Goal: Task Accomplishment & Management: Manage account settings

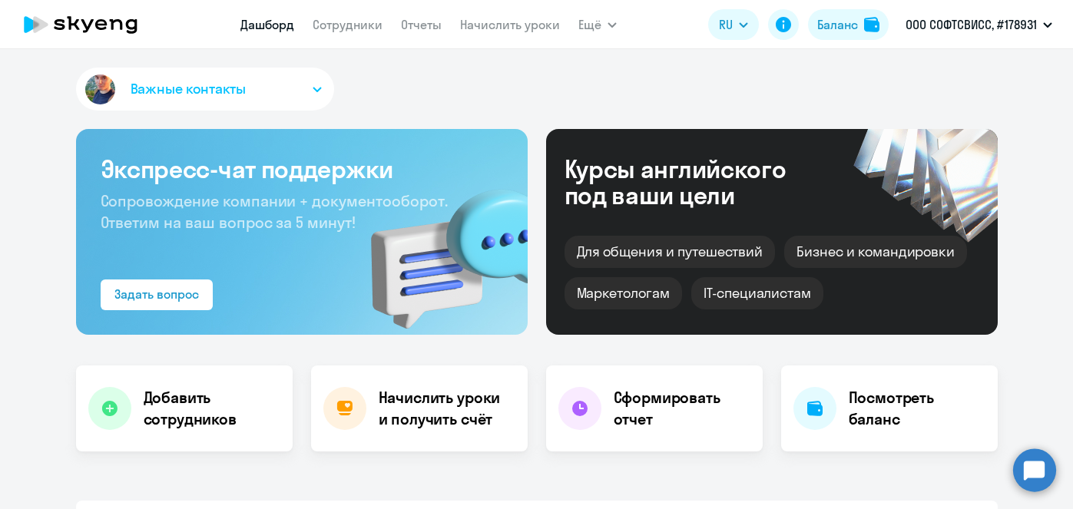
click at [480, 26] on link "Начислить уроки" at bounding box center [510, 24] width 100 height 15
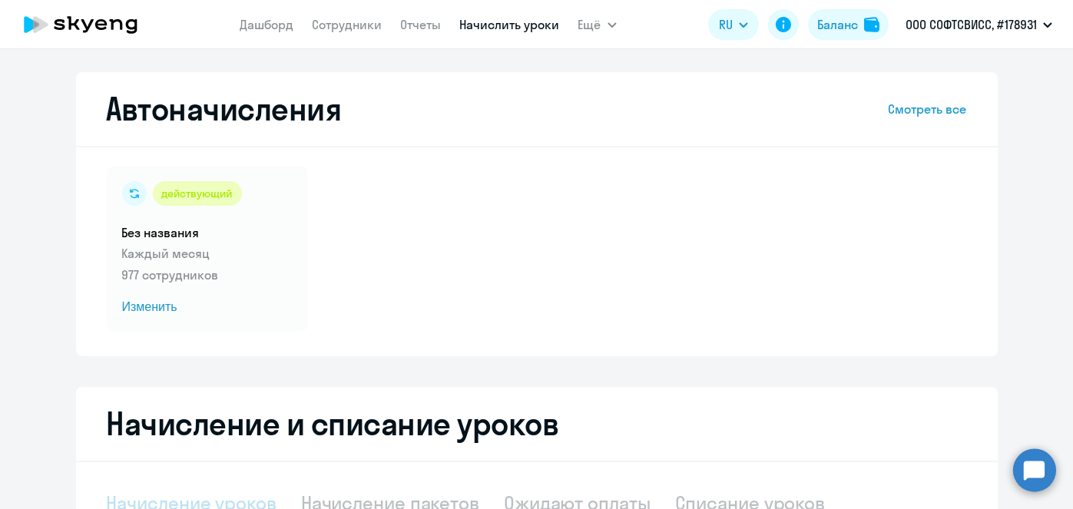
scroll to position [324, 0]
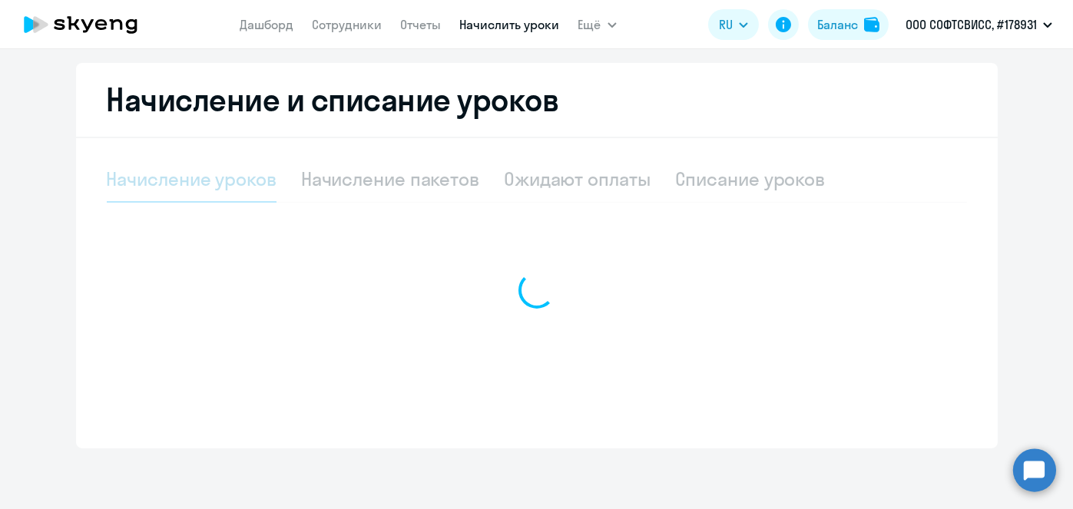
select select "10"
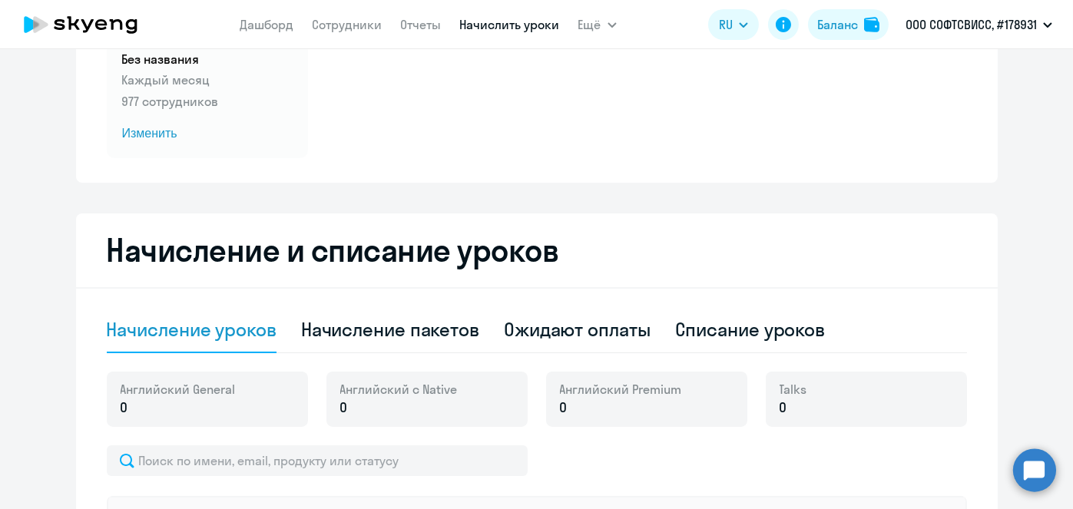
scroll to position [214, 0]
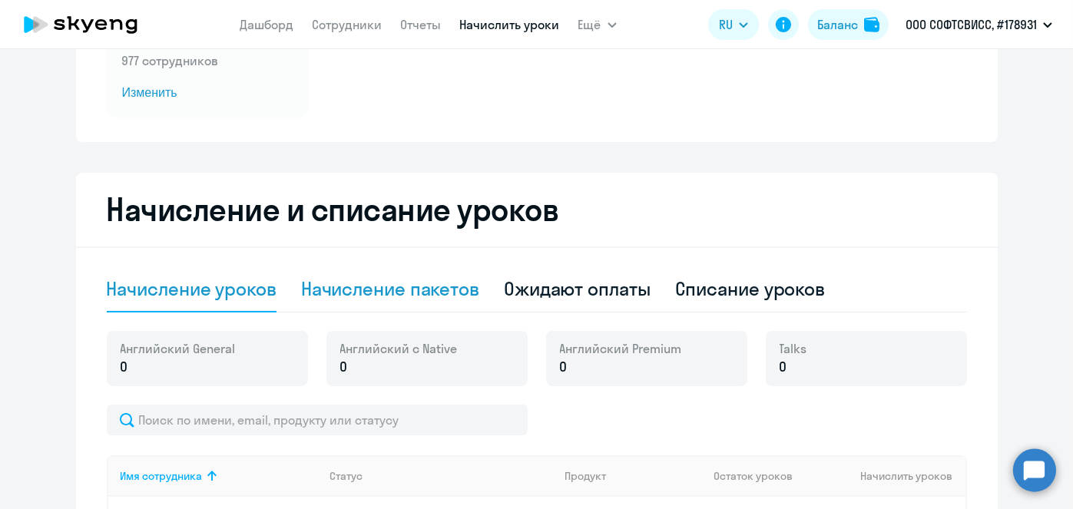
click at [422, 293] on div "Начисление пакетов" at bounding box center [390, 288] width 178 height 25
select select "10"
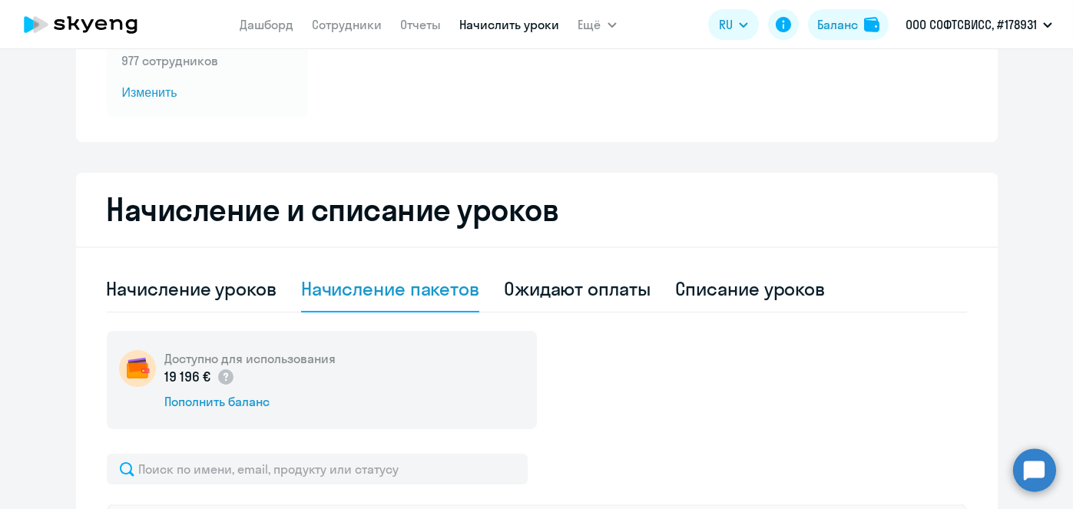
scroll to position [569, 0]
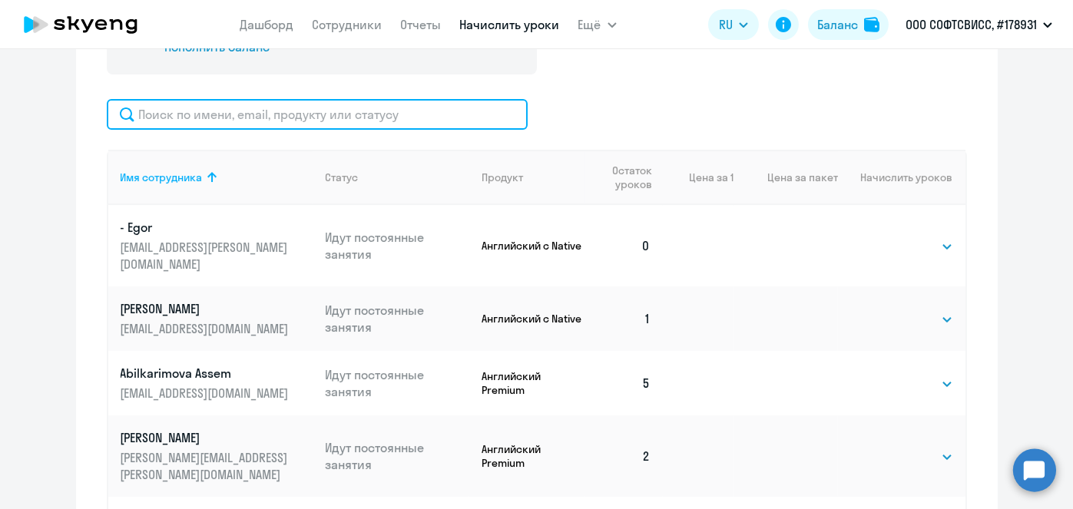
click at [393, 121] on input "text" at bounding box center [317, 114] width 421 height 31
paste input "Sauchuk"
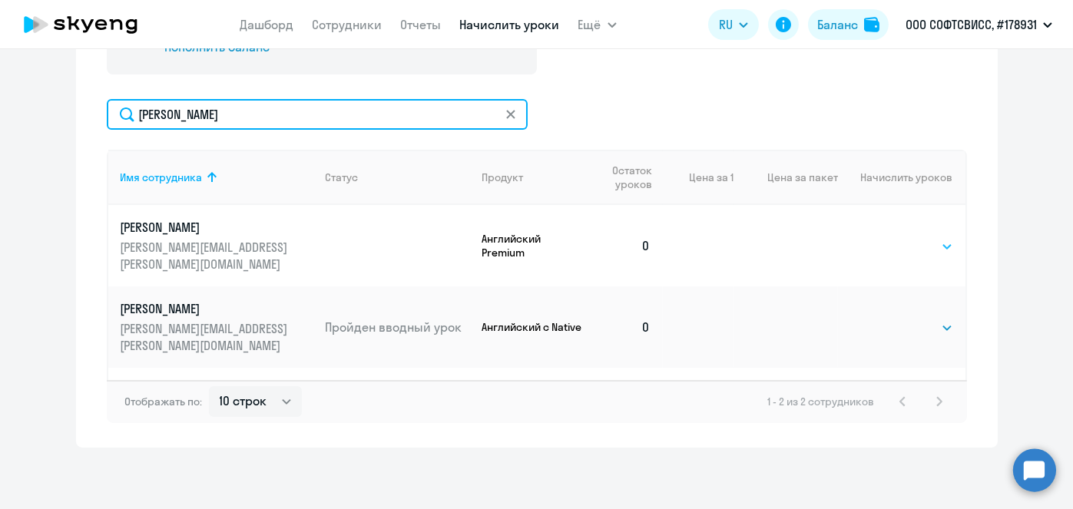
type input "Sauchuk"
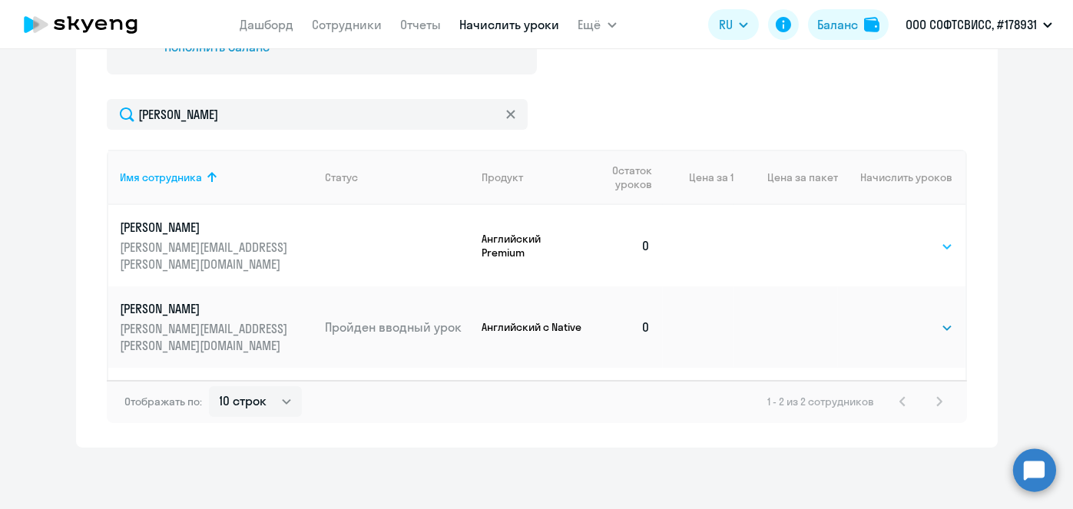
click at [915, 241] on select "Выбрать 8 16 32 64" at bounding box center [921, 246] width 63 height 18
click at [799, 286] on td at bounding box center [785, 326] width 104 height 81
click at [939, 319] on select "Выбрать 1 4 5 9 10 13" at bounding box center [921, 328] width 63 height 18
click at [913, 237] on select "Выбрать 8 16 32 64" at bounding box center [921, 246] width 63 height 18
select select "8"
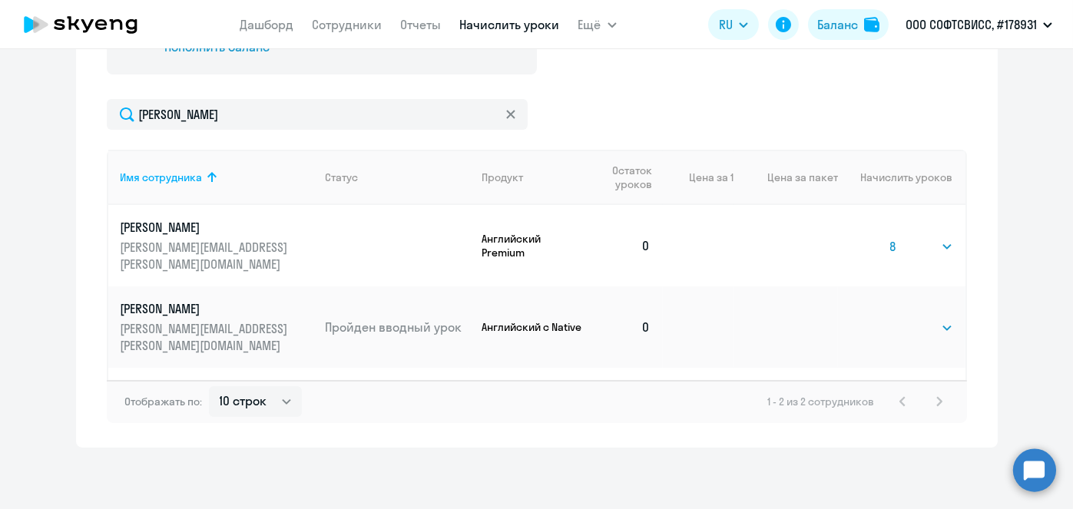
click at [890, 237] on select "Выбрать 8 16 32 64" at bounding box center [921, 246] width 63 height 18
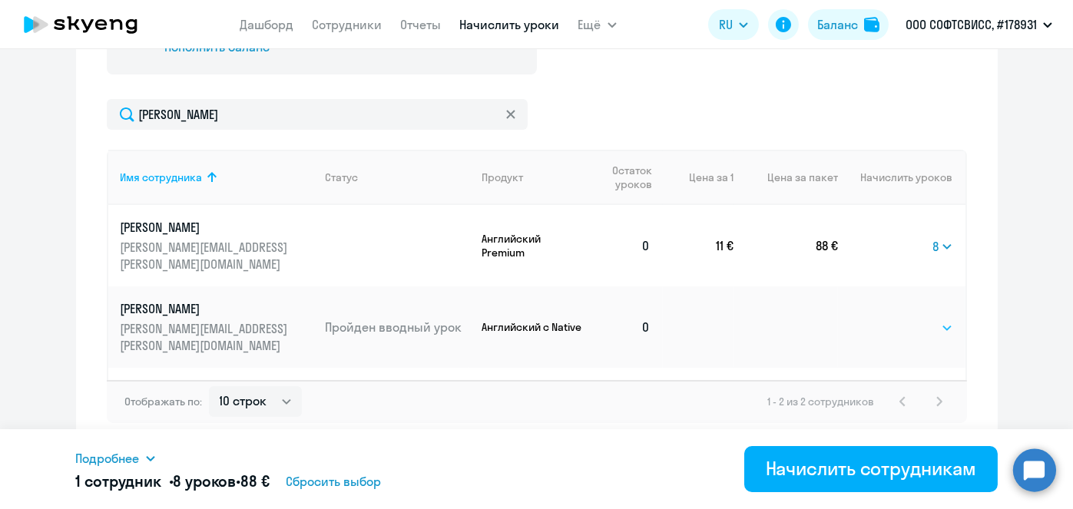
click at [914, 319] on select "Выбрать 1 4 5 9 10 13" at bounding box center [921, 328] width 63 height 18
select select "1"
click at [890, 319] on select "Выбрать 1 4 5 9 10 13" at bounding box center [921, 328] width 63 height 18
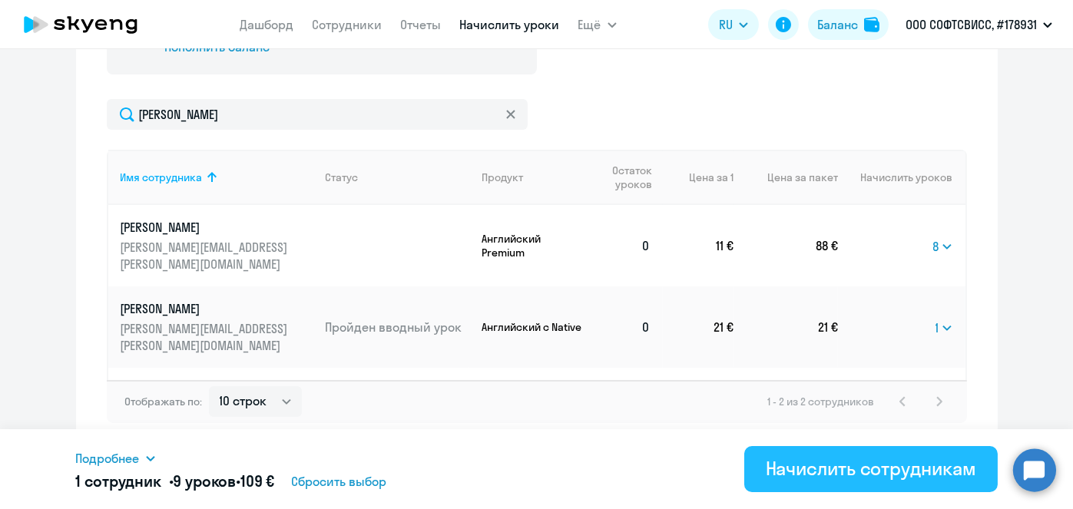
click at [856, 462] on div "Начислить сотрудникам" at bounding box center [871, 468] width 210 height 25
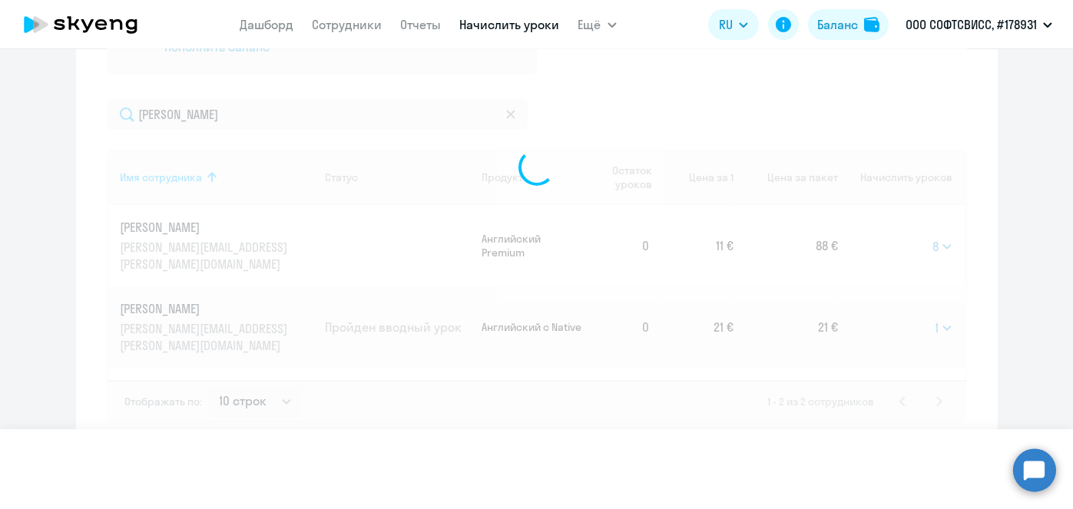
select select
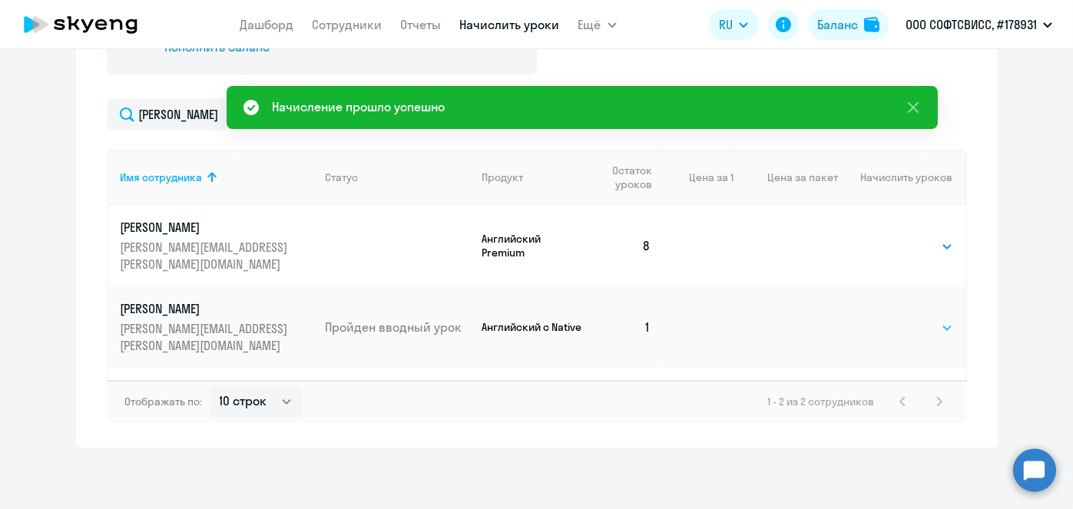
click at [937, 319] on select "Выбрать 1 4 5 9 10 13" at bounding box center [921, 328] width 63 height 18
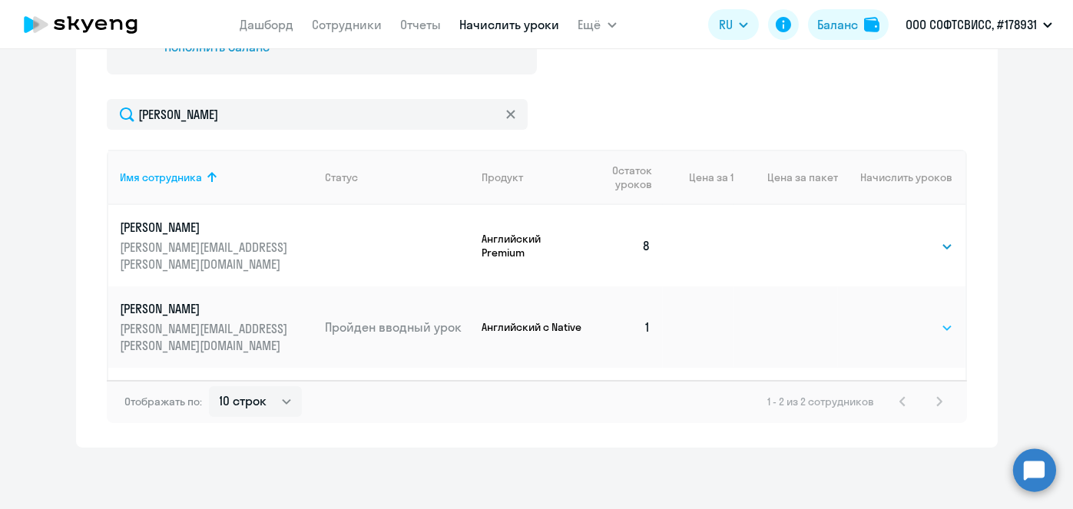
select select "1"
click at [890, 319] on select "Выбрать 1 4 5 9 10 13" at bounding box center [921, 328] width 63 height 18
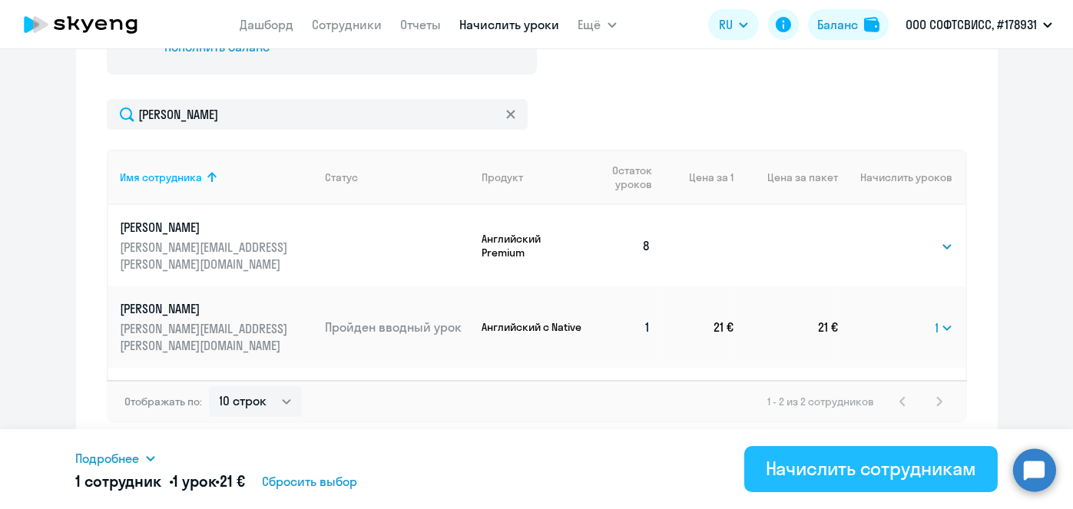
click at [914, 468] on div "Начислить сотрудникам" at bounding box center [871, 468] width 210 height 25
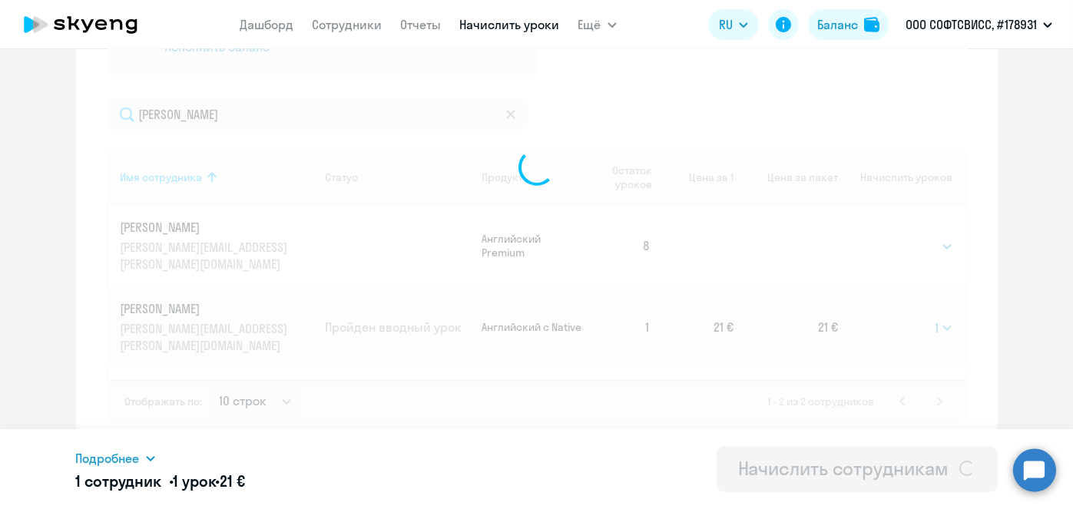
select select
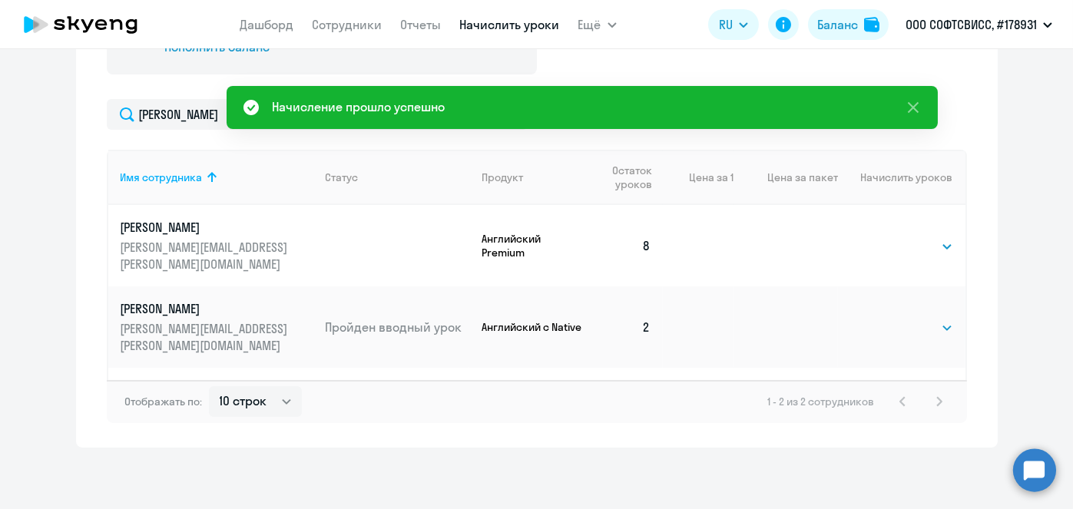
scroll to position [166, 0]
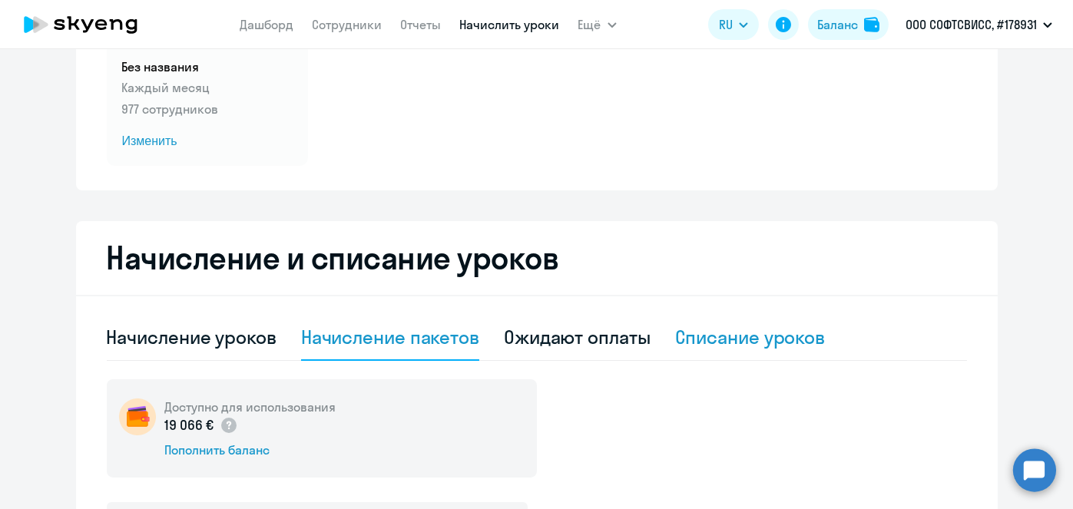
click at [723, 339] on div "Списание уроков" at bounding box center [750, 337] width 150 height 25
select select "10"
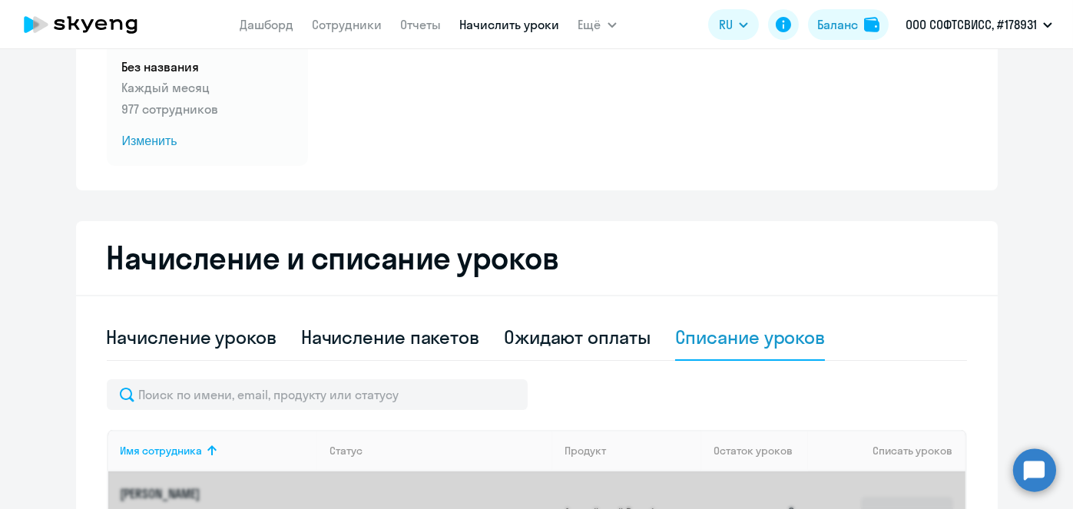
scroll to position [446, 0]
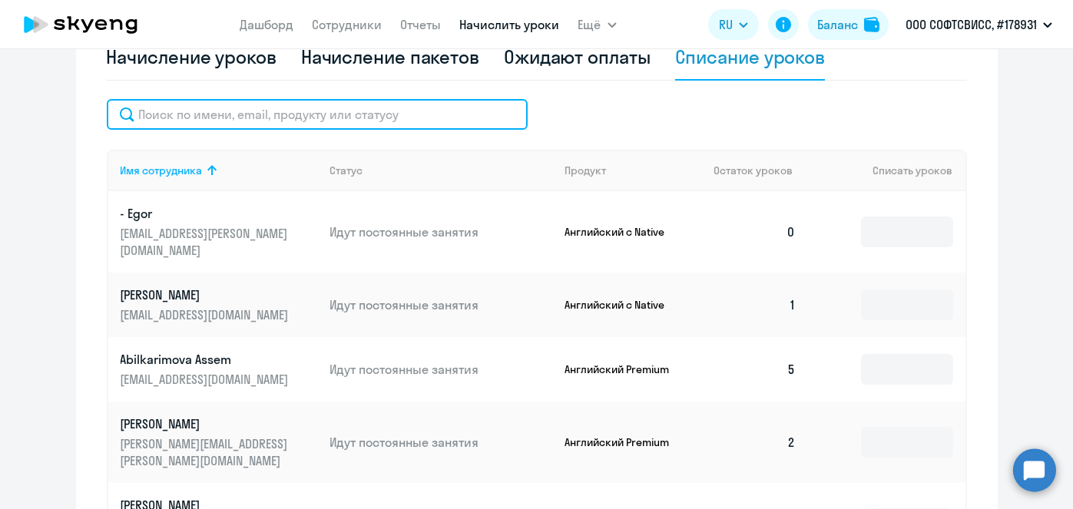
click at [376, 114] on input "text" at bounding box center [317, 114] width 421 height 31
paste input "Sauchuk"
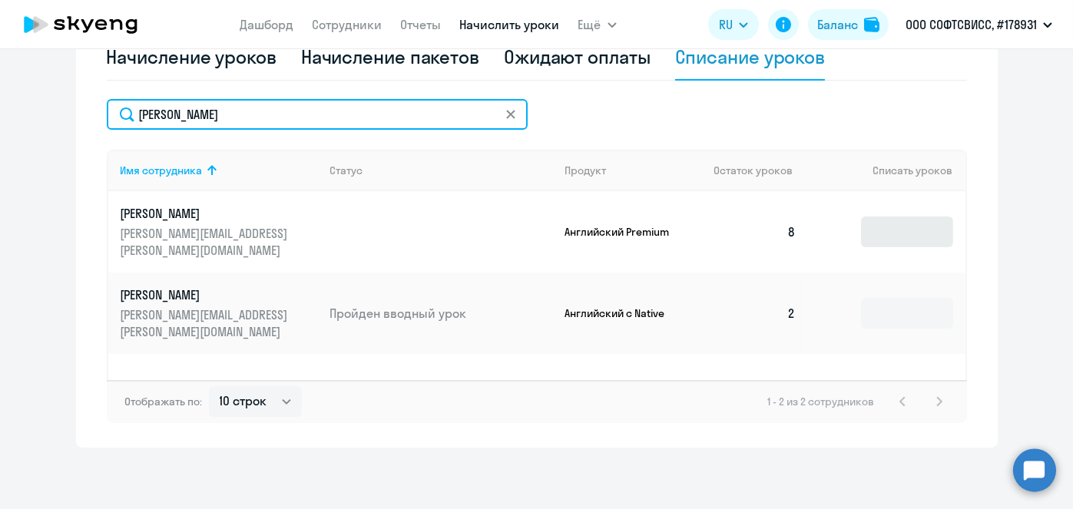
type input "Sauchuk"
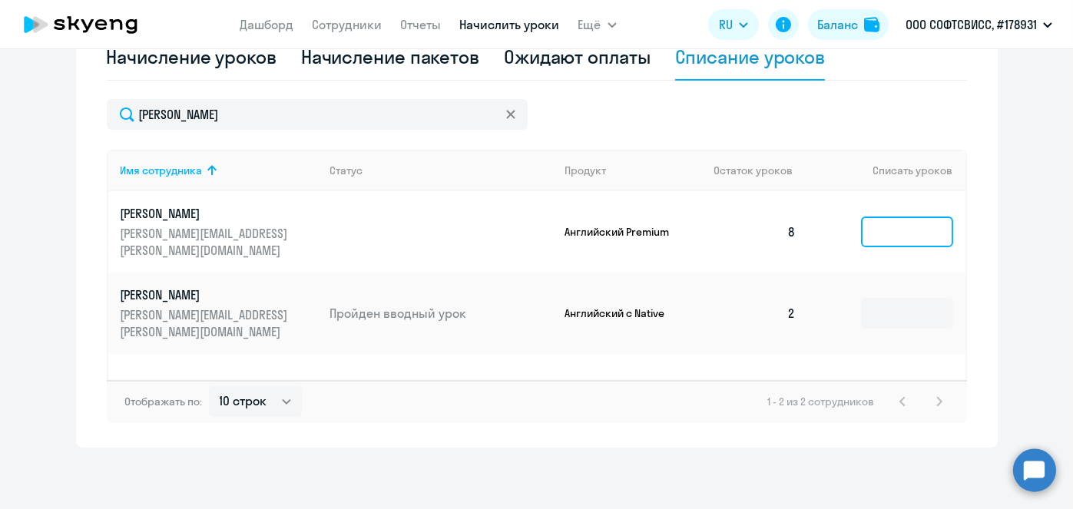
click at [887, 228] on input at bounding box center [907, 232] width 92 height 31
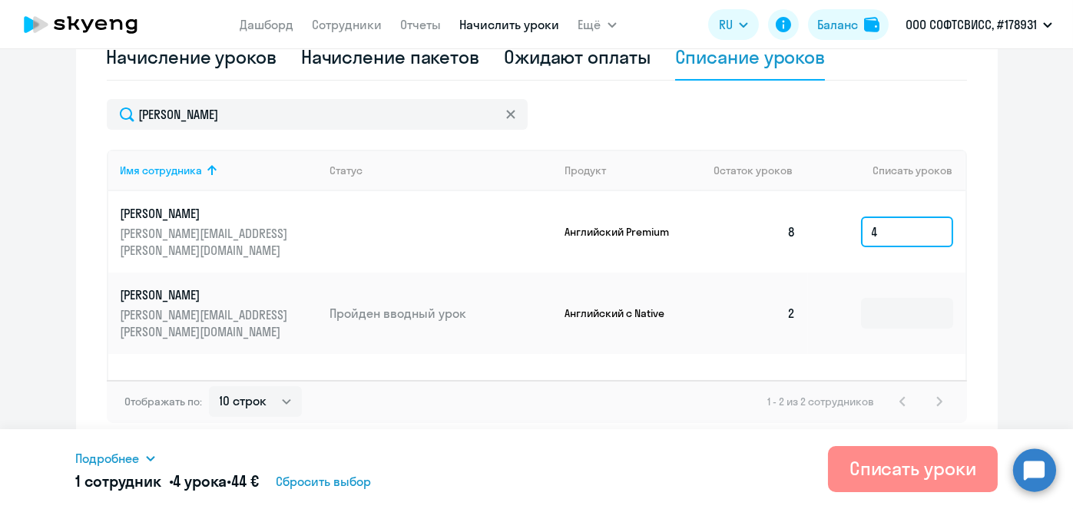
type input "4"
click at [875, 473] on div "Списать уроки" at bounding box center [912, 468] width 127 height 25
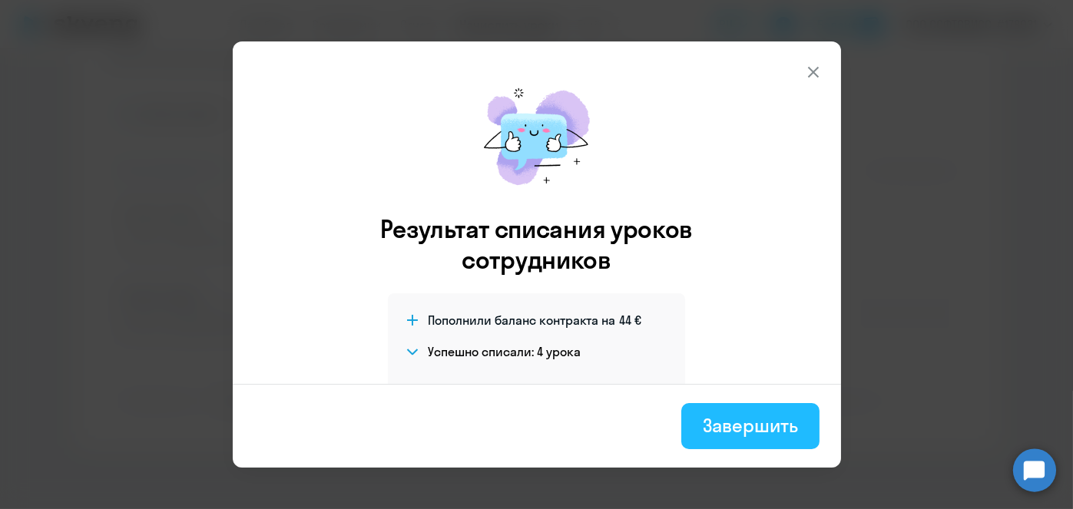
click at [765, 437] on div "Завершить" at bounding box center [750, 425] width 94 height 25
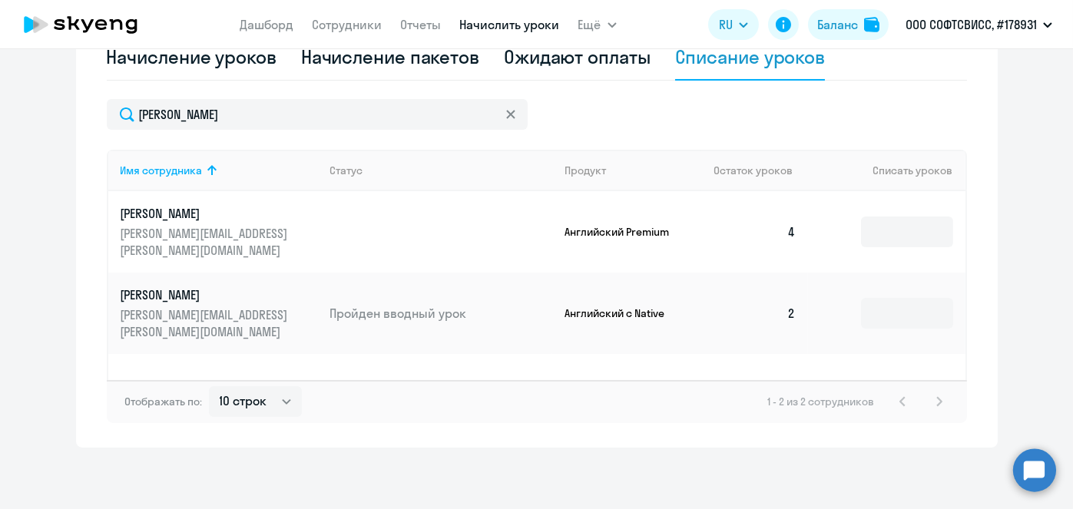
scroll to position [43, 0]
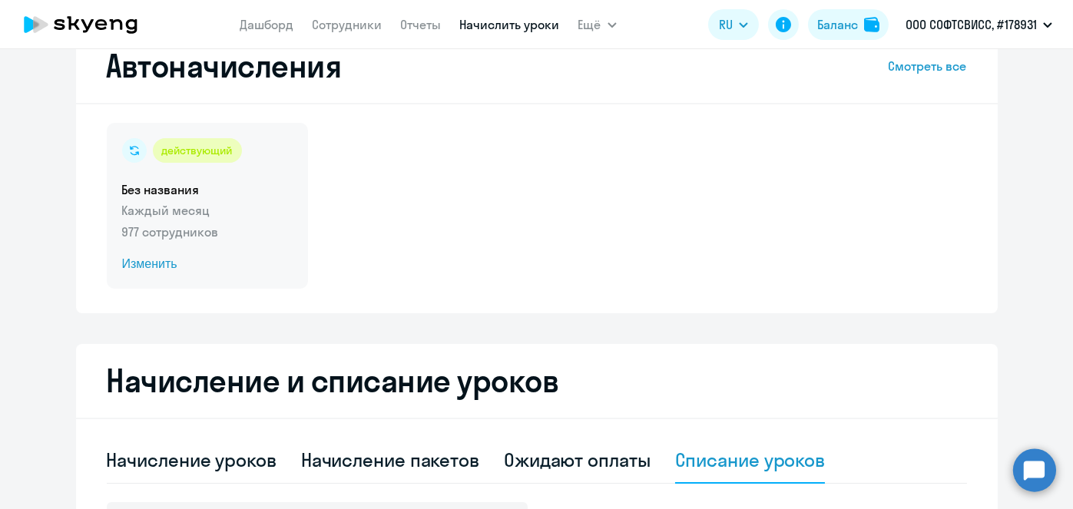
click at [150, 266] on span "Изменить" at bounding box center [207, 264] width 170 height 18
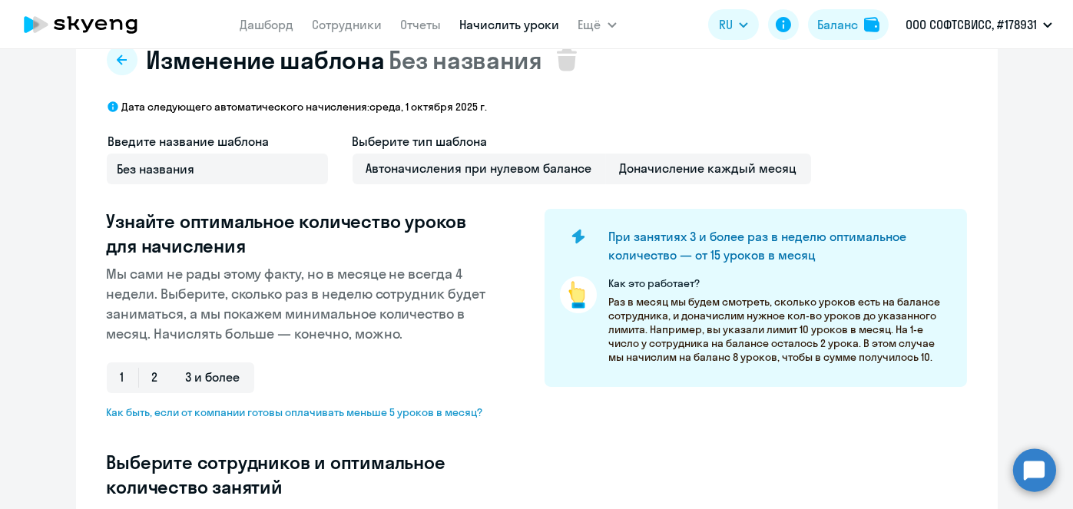
scroll to position [446, 0]
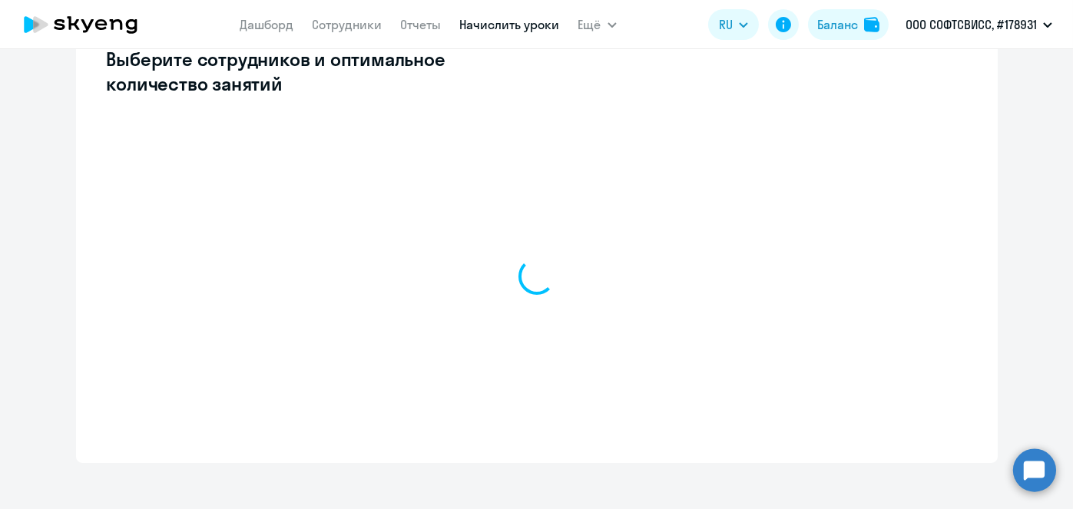
select select "10"
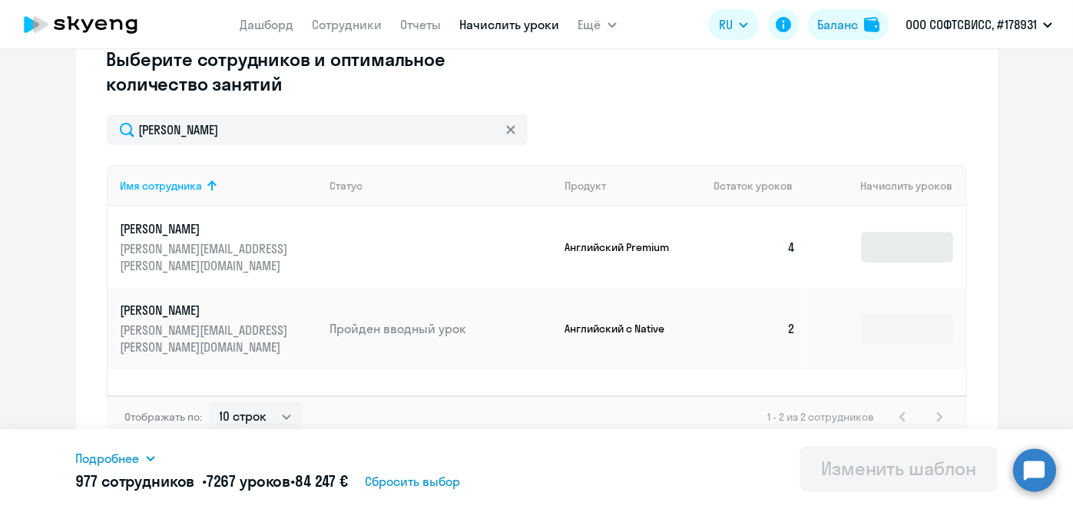
type input "Sauchuk"
click at [903, 244] on input at bounding box center [907, 247] width 92 height 31
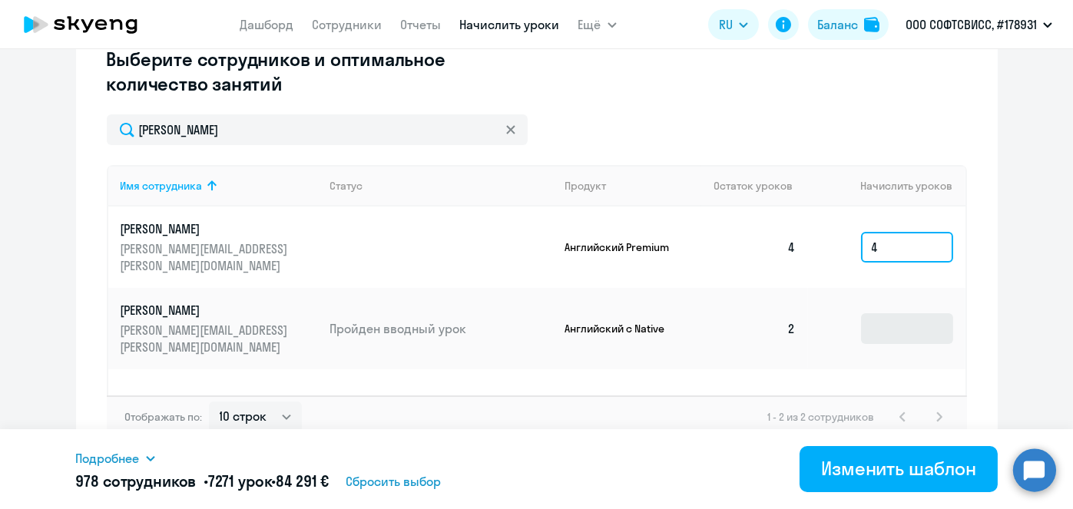
type input "4"
click at [897, 313] on input at bounding box center [907, 328] width 92 height 31
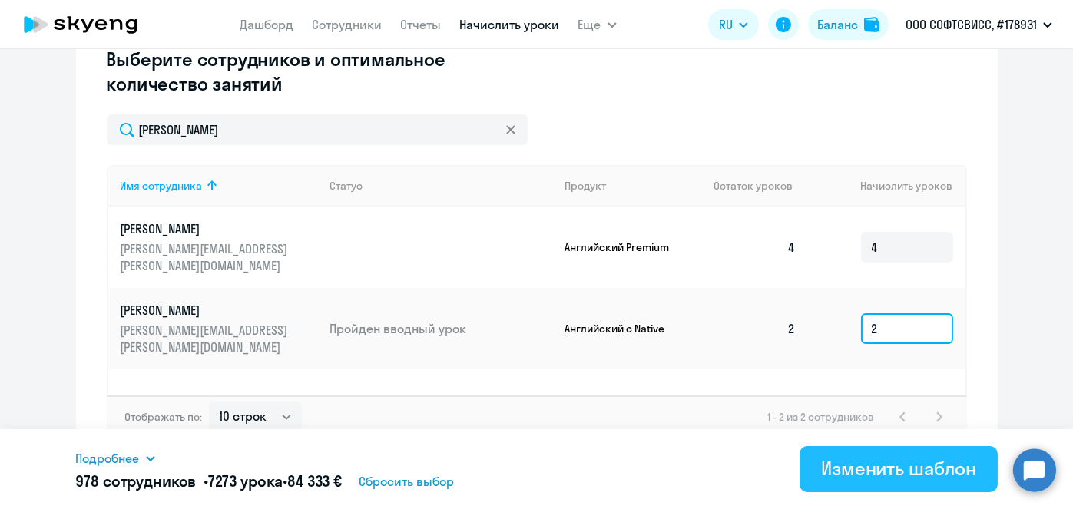
type input "2"
click at [872, 469] on div "Изменить шаблон" at bounding box center [898, 468] width 155 height 25
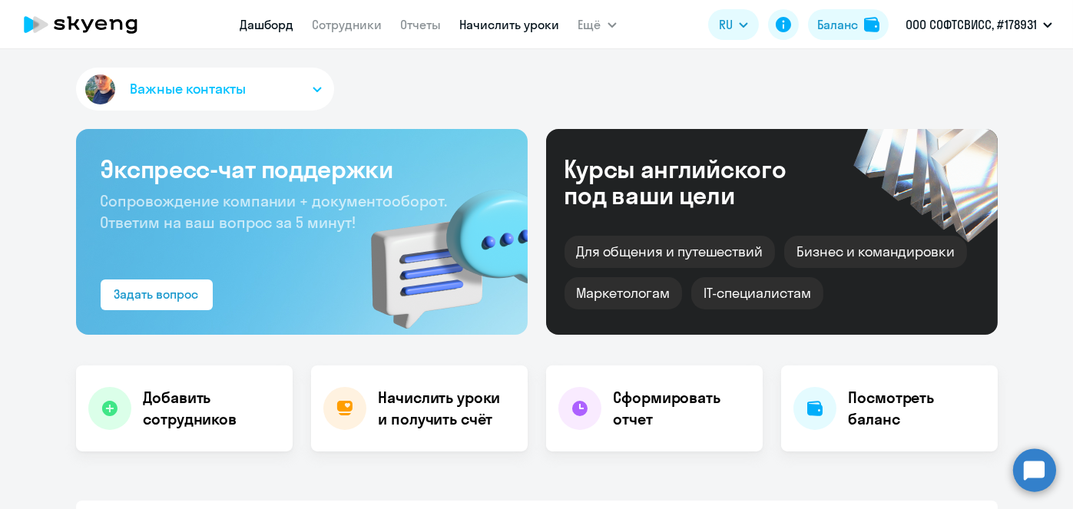
click at [494, 30] on link "Начислить уроки" at bounding box center [510, 24] width 100 height 15
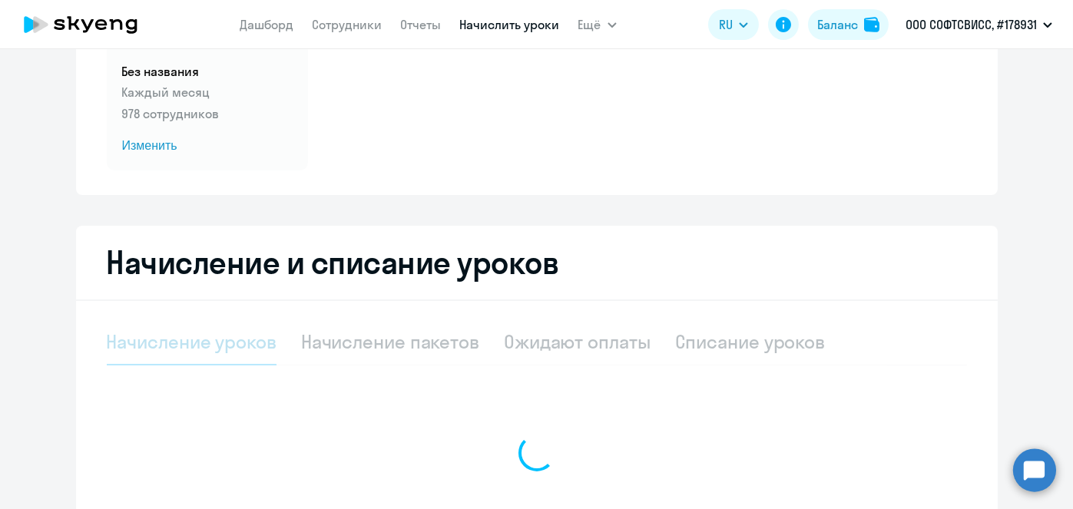
scroll to position [167, 0]
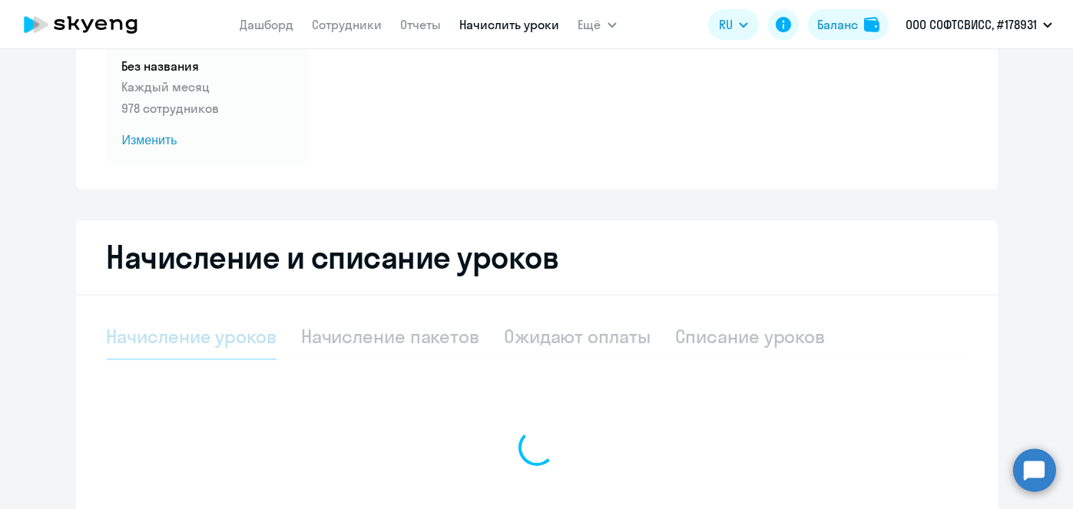
select select "10"
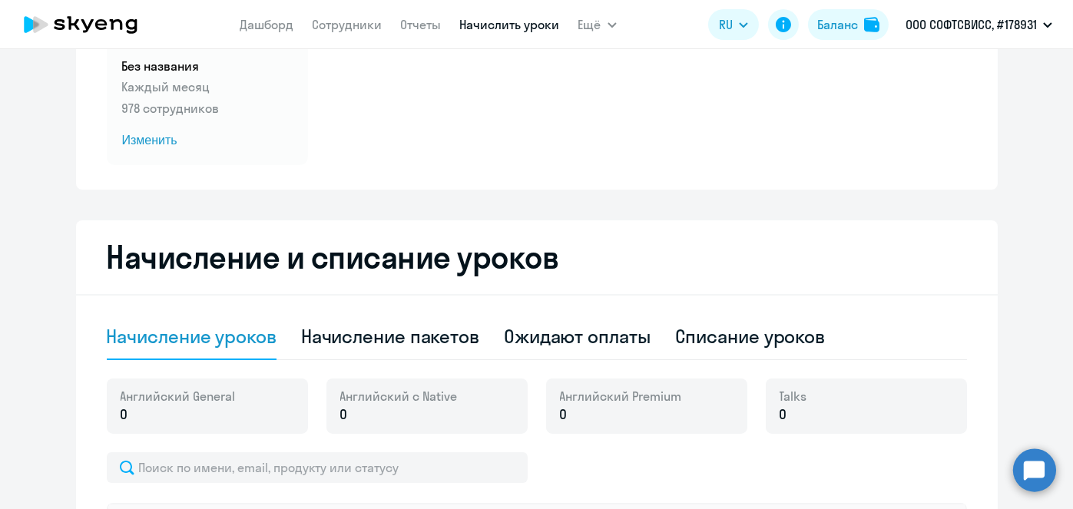
click at [422, 337] on div "Начисление пакетов" at bounding box center [390, 336] width 178 height 25
select select "10"
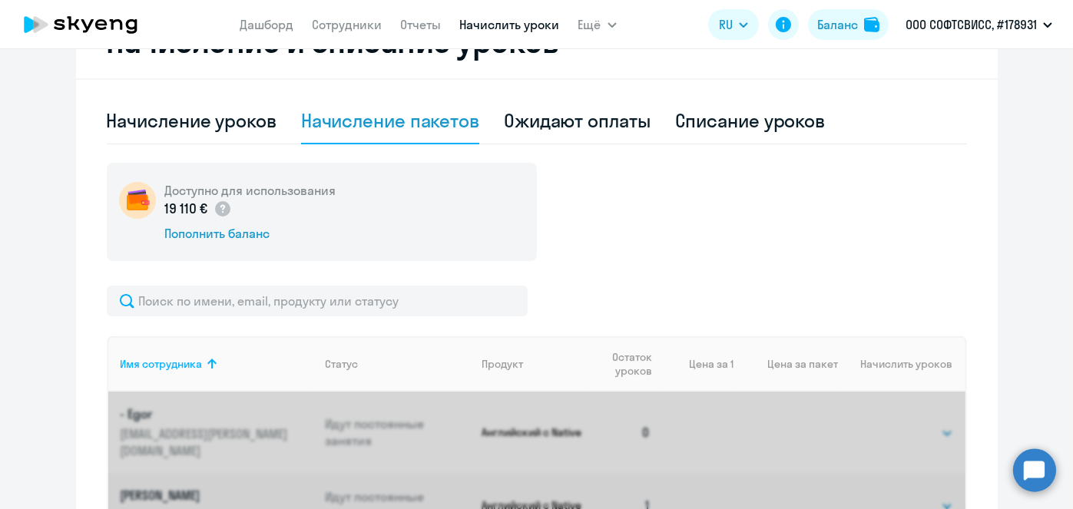
scroll to position [404, 0]
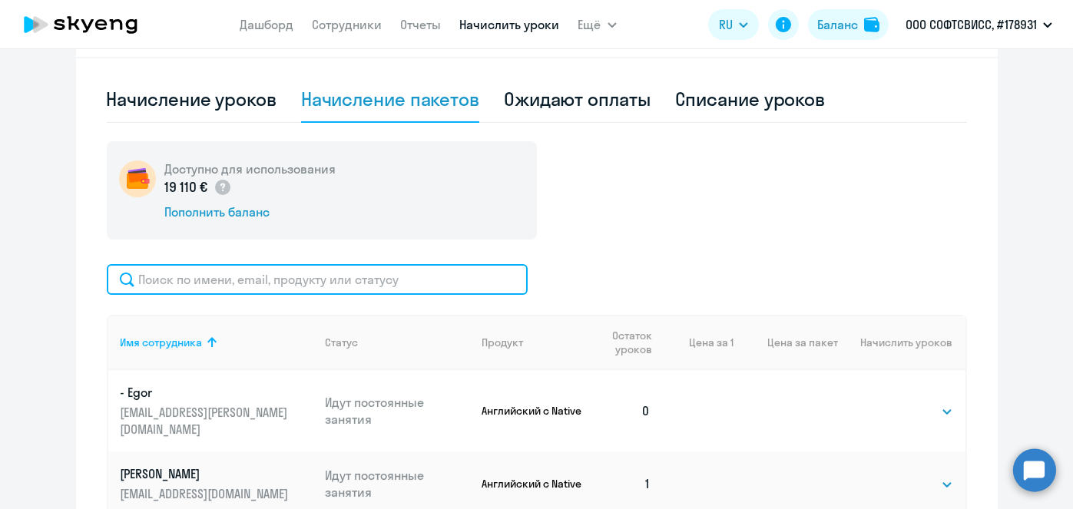
click at [463, 279] on input "text" at bounding box center [317, 279] width 421 height 31
paste input "Soboleva"
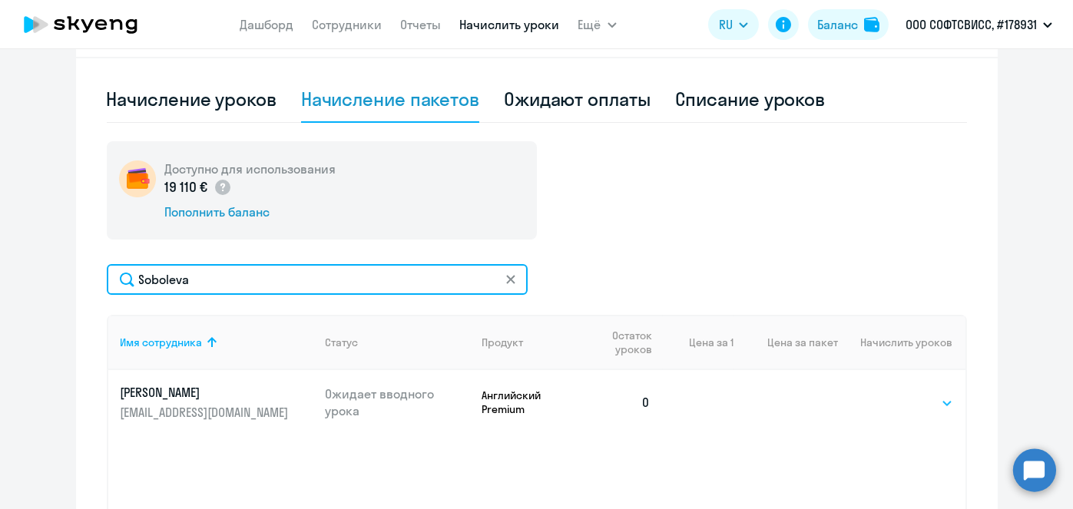
type input "Soboleva"
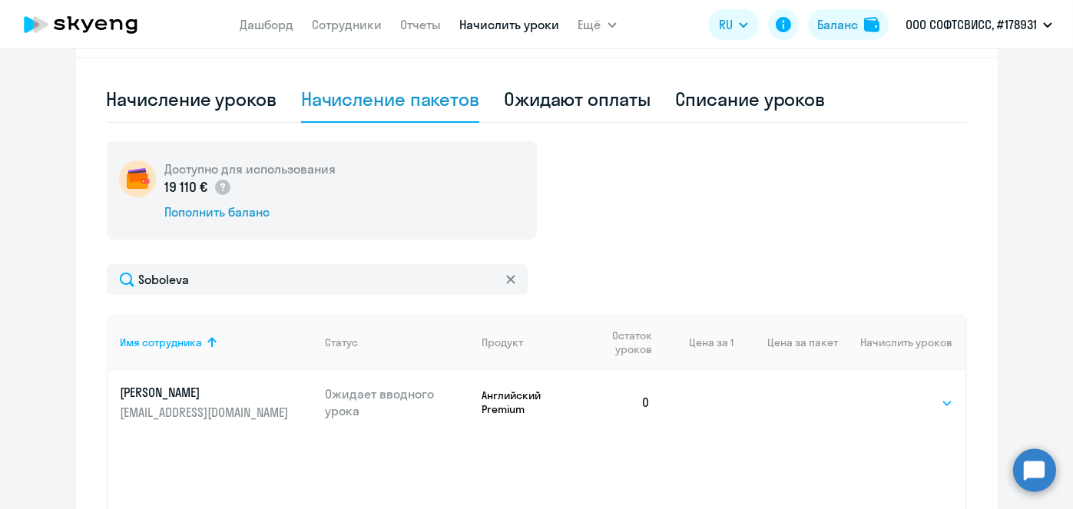
click at [916, 402] on select "Выбрать 8 16 32 64" at bounding box center [921, 403] width 63 height 18
select select "8"
click at [890, 394] on select "Выбрать 8 16 32 64" at bounding box center [921, 403] width 63 height 18
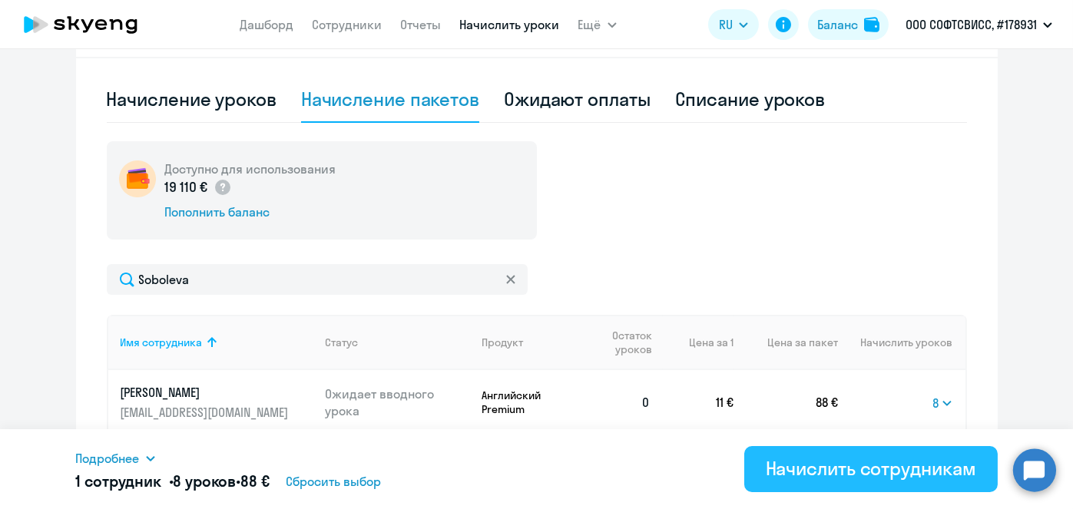
click at [866, 478] on div "Начислить сотрудникам" at bounding box center [871, 468] width 210 height 25
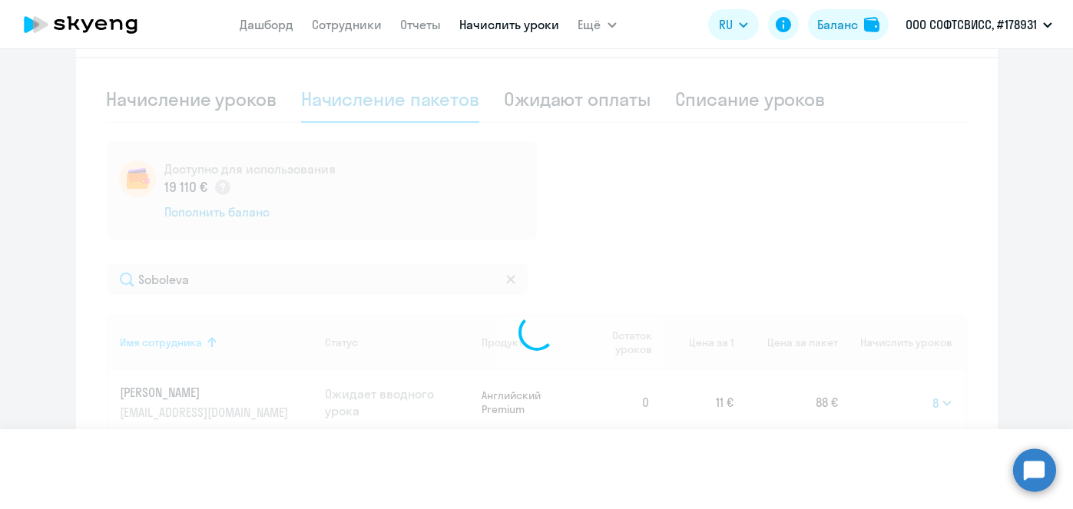
select select
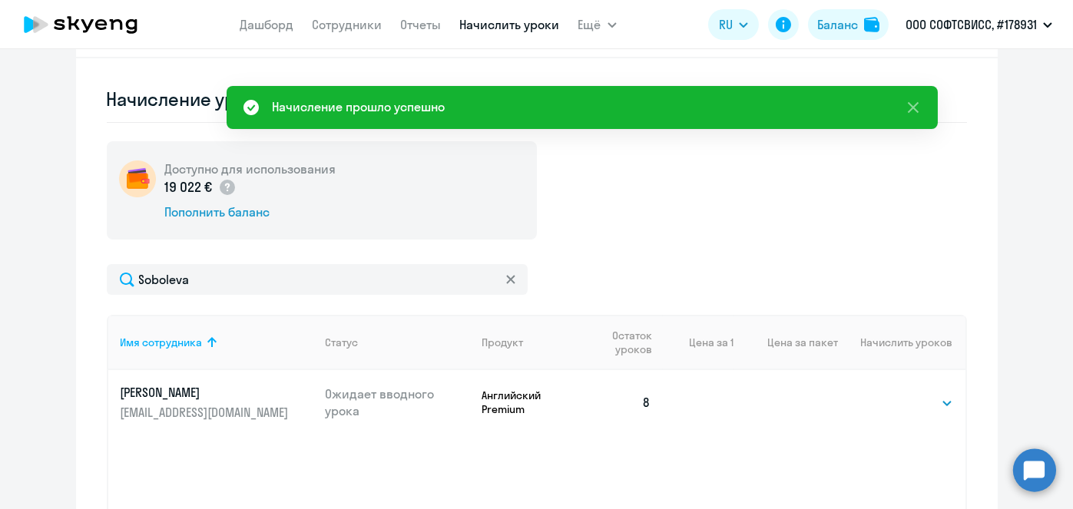
scroll to position [2, 0]
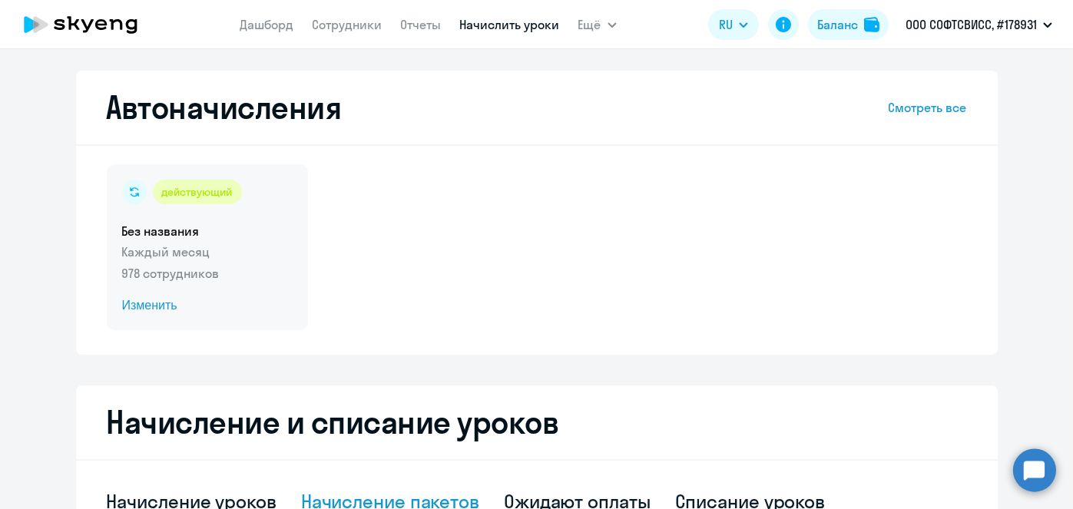
click at [145, 306] on span "Изменить" at bounding box center [207, 305] width 170 height 18
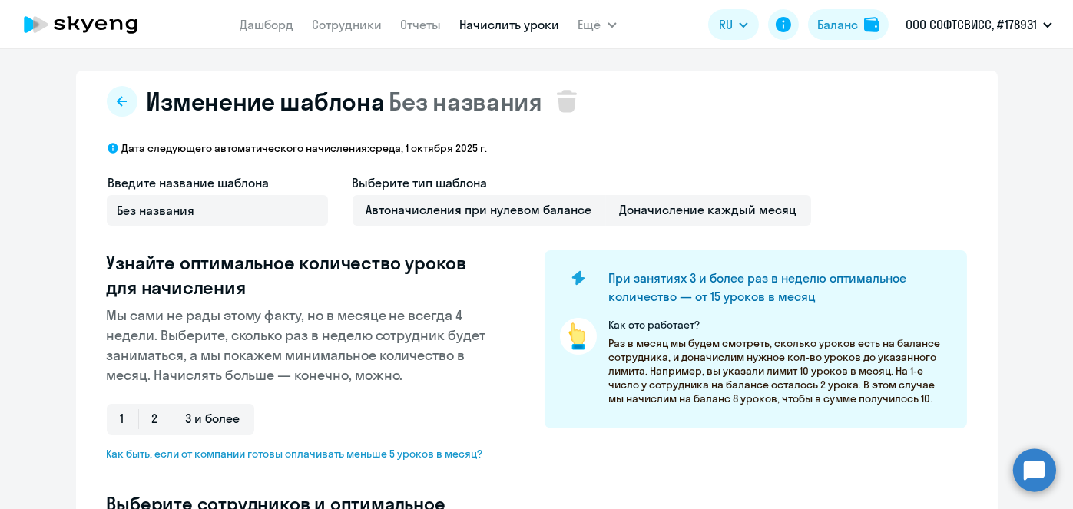
scroll to position [404, 0]
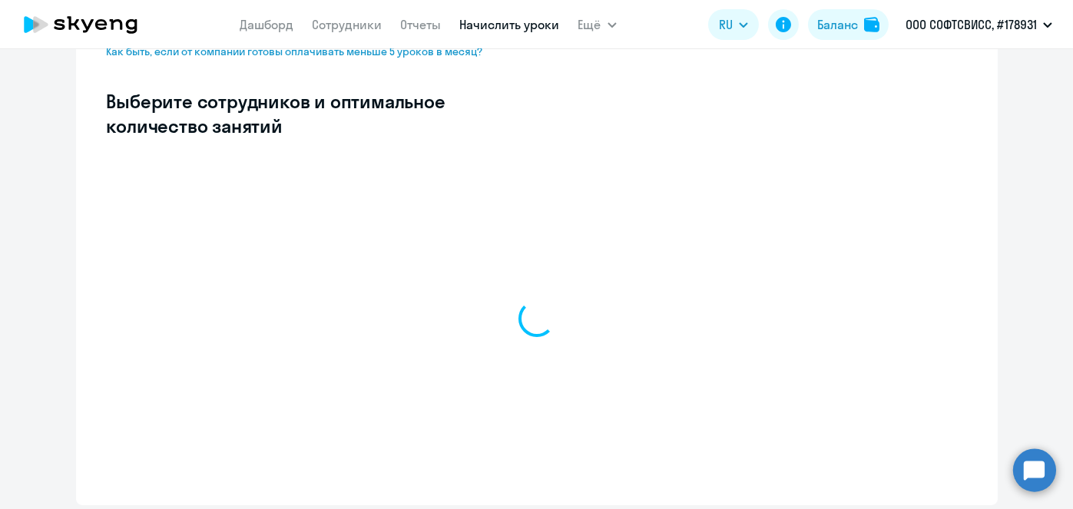
select select "10"
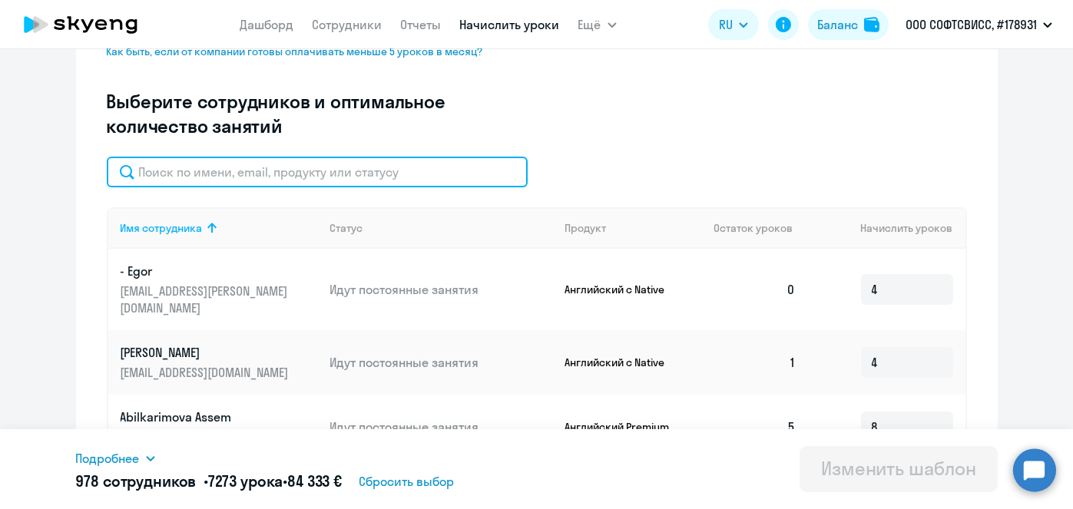
click at [334, 170] on input "text" at bounding box center [317, 172] width 421 height 31
paste input "Soboleva"
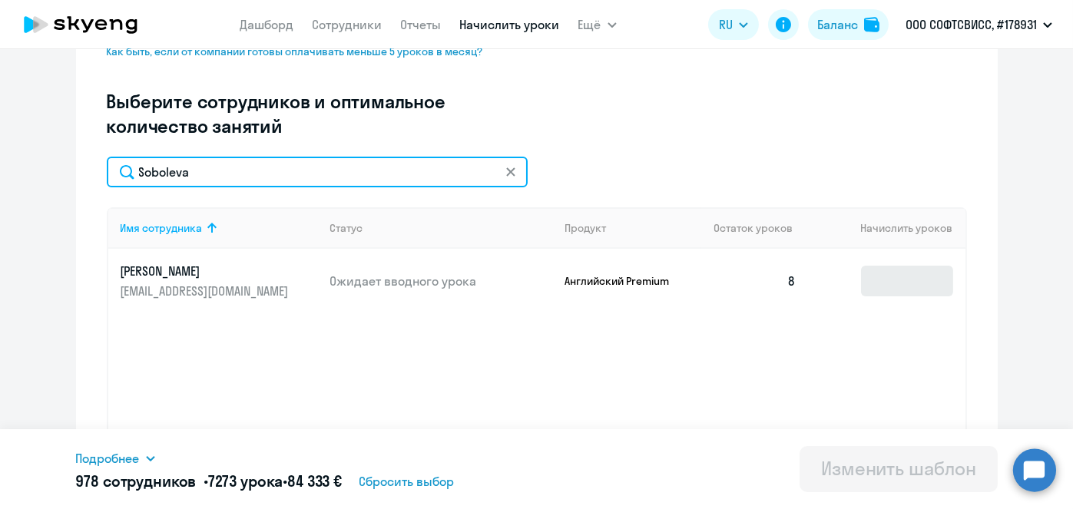
type input "Soboleva"
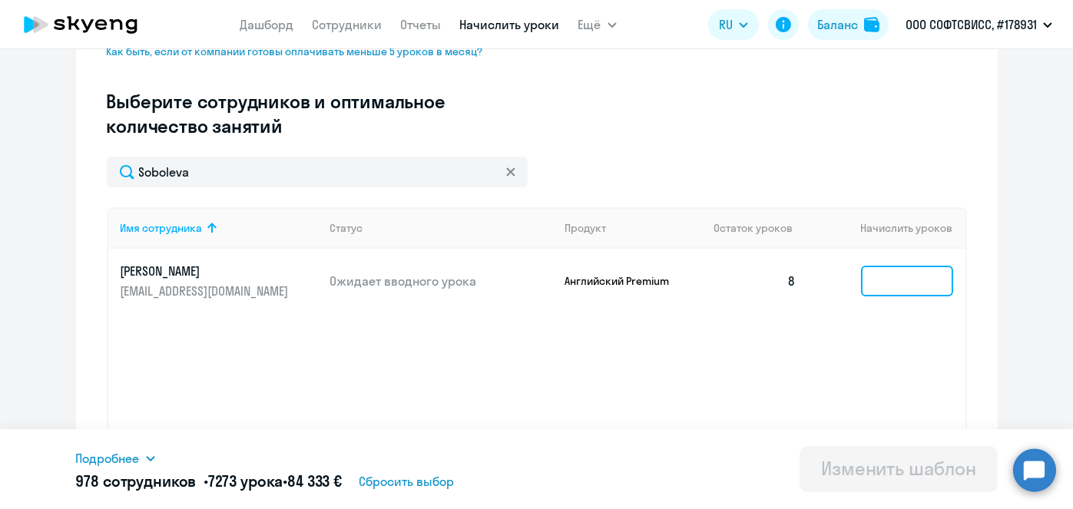
click at [908, 276] on input at bounding box center [907, 281] width 92 height 31
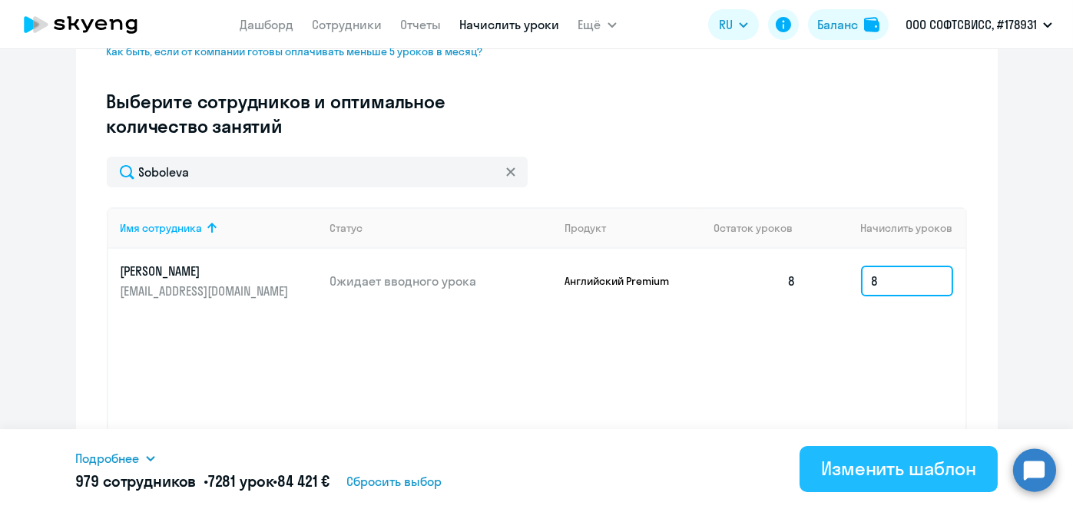
type input "8"
click at [868, 475] on div "Изменить шаблон" at bounding box center [898, 468] width 155 height 25
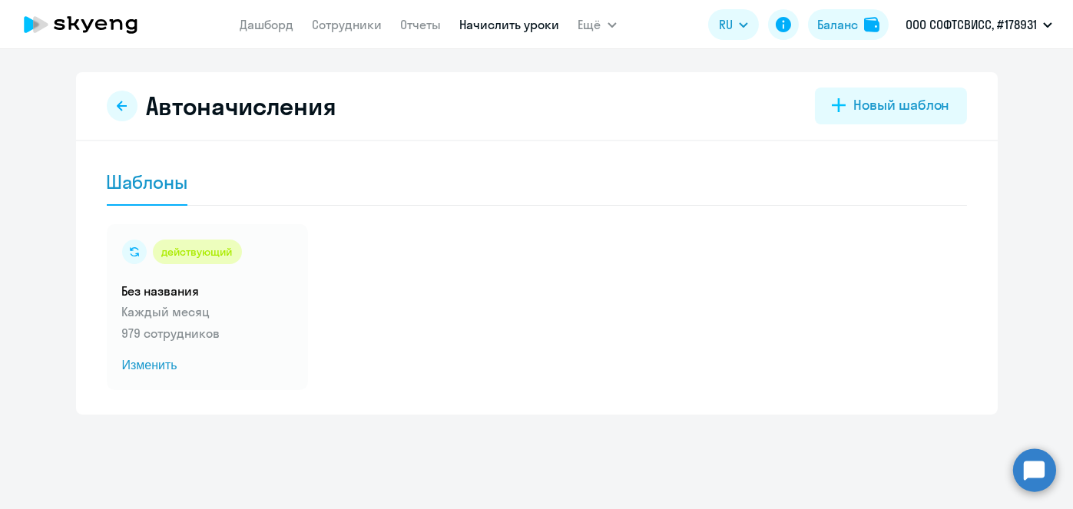
click at [481, 23] on link "Начислить уроки" at bounding box center [510, 24] width 100 height 15
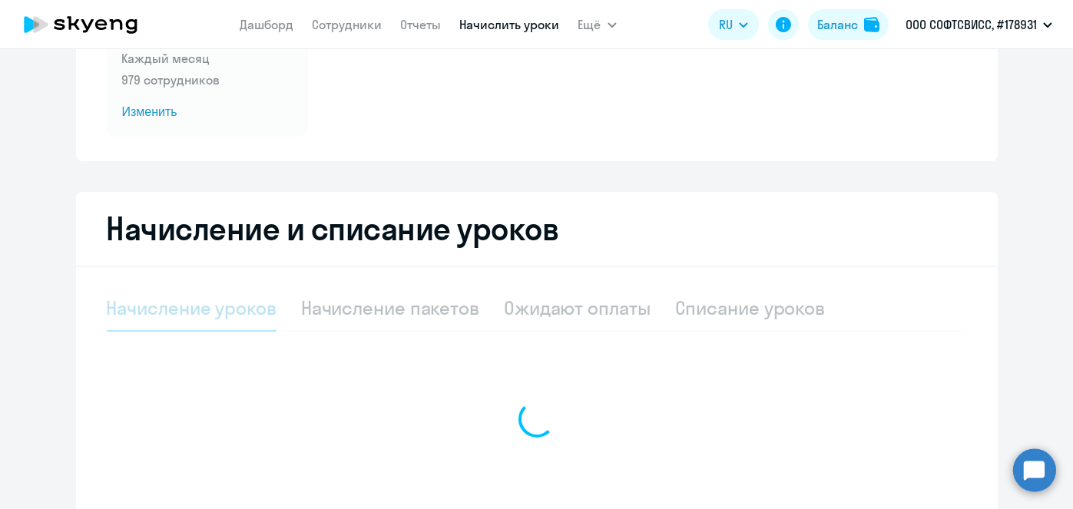
scroll to position [217, 0]
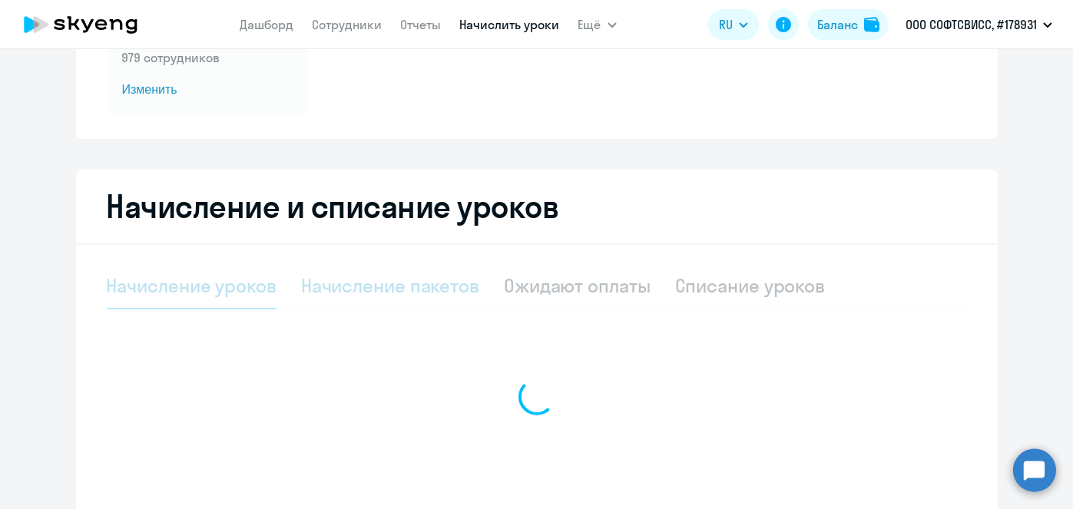
select select "10"
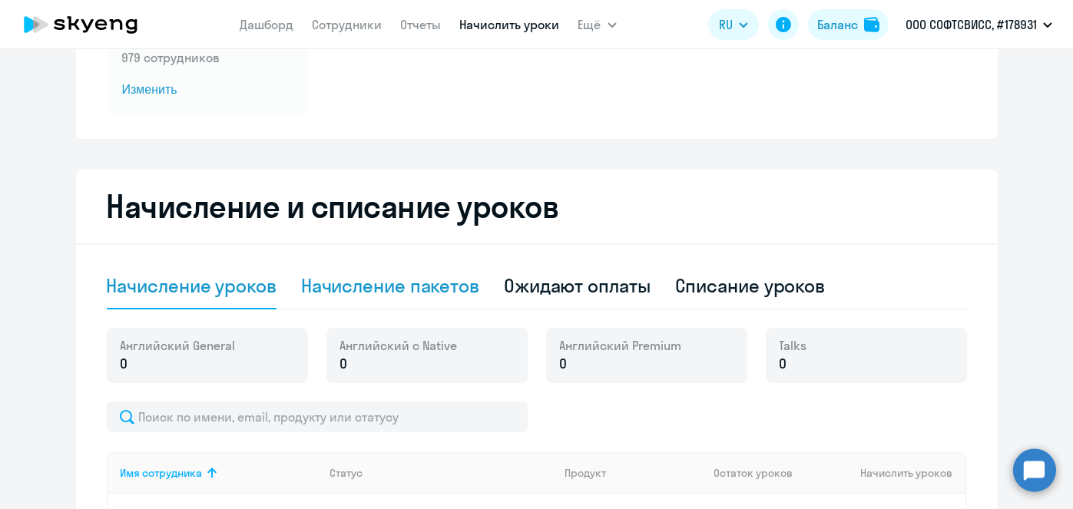
click at [419, 293] on div "Начисление пакетов" at bounding box center [390, 285] width 178 height 25
select select "10"
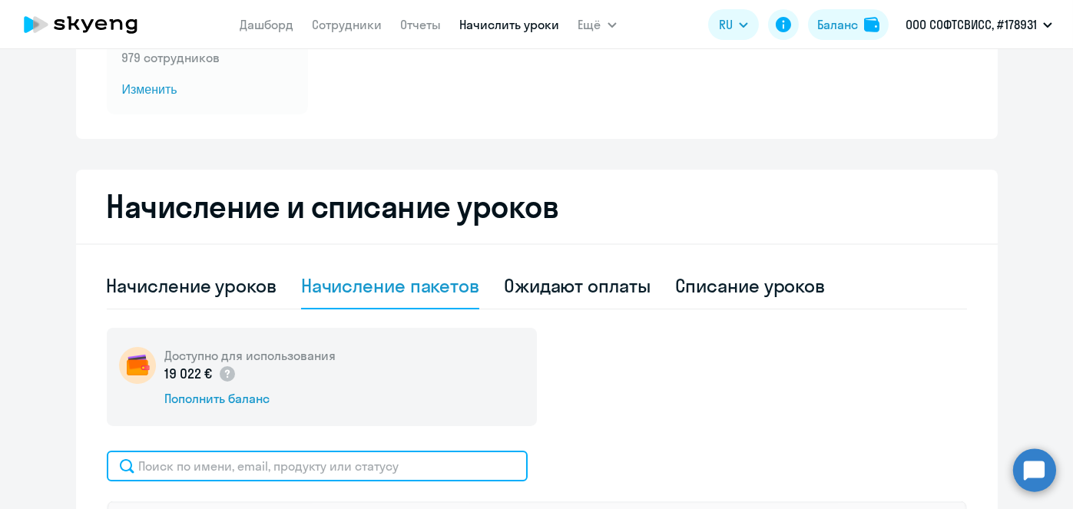
click at [415, 459] on input "text" at bounding box center [317, 466] width 421 height 31
paste input "[PERSON_NAME]"
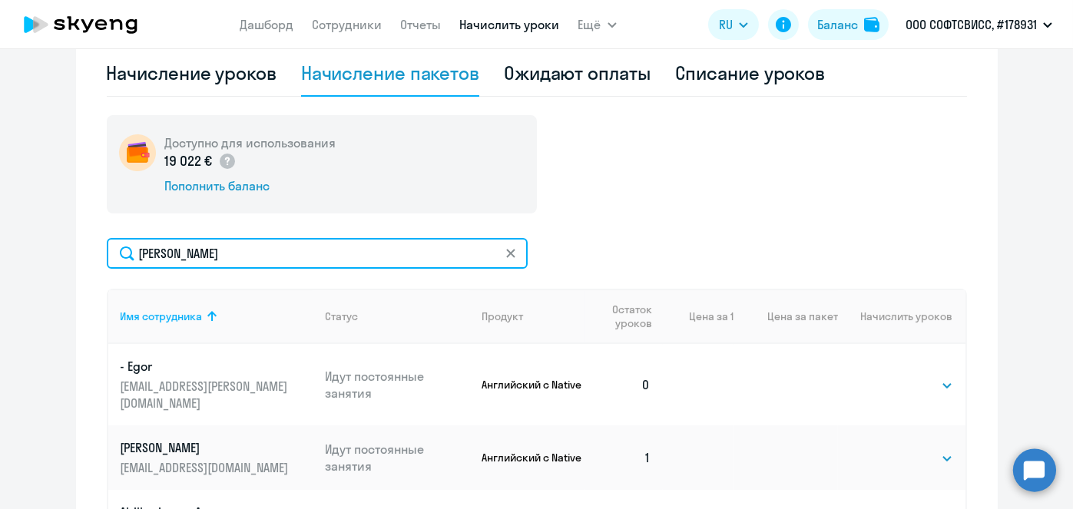
scroll to position [426, 0]
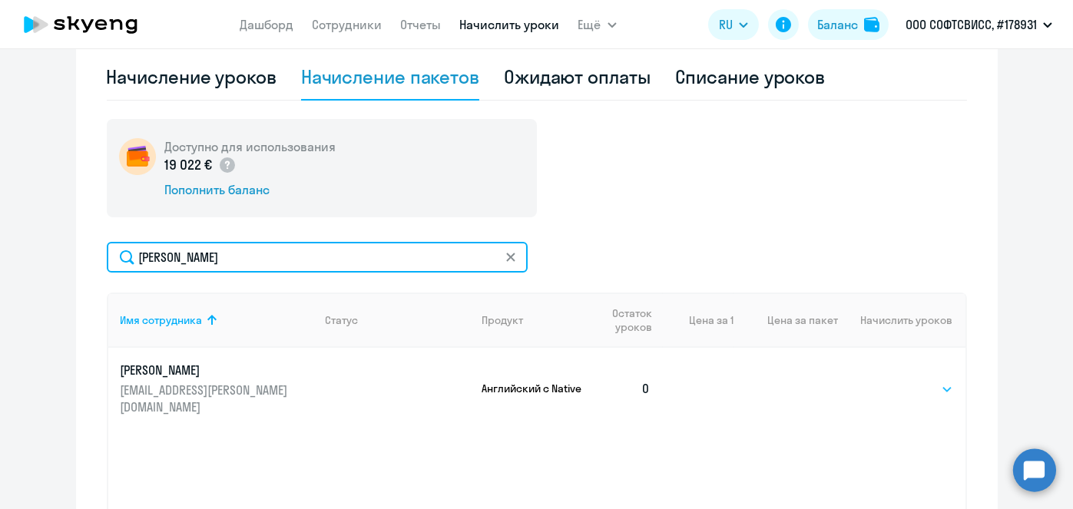
type input "[PERSON_NAME]"
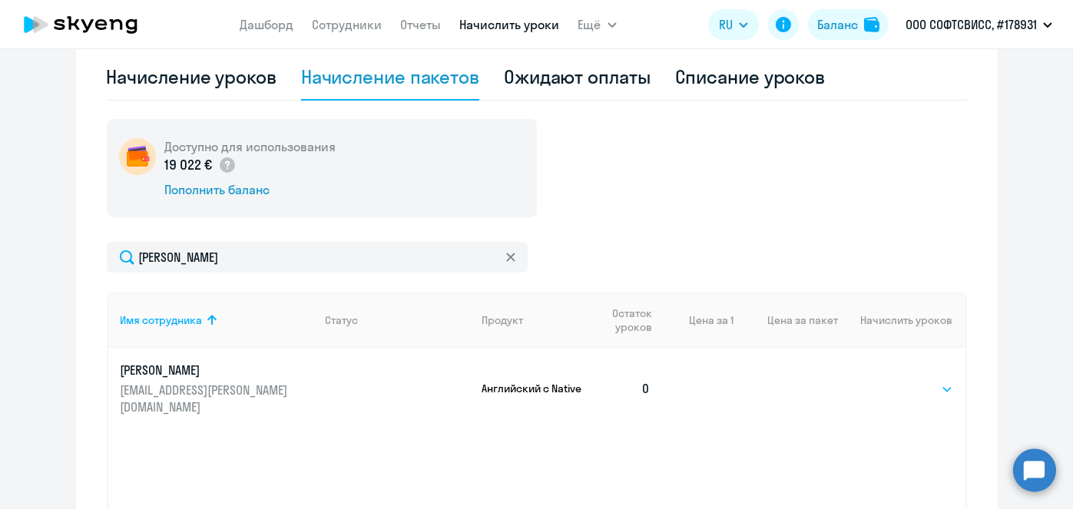
click at [926, 385] on select "Выбрать 1 4 5 9 10 13" at bounding box center [921, 389] width 63 height 18
select select "4"
click at [890, 380] on select "Выбрать 1 4 5 9 10 13" at bounding box center [921, 389] width 63 height 18
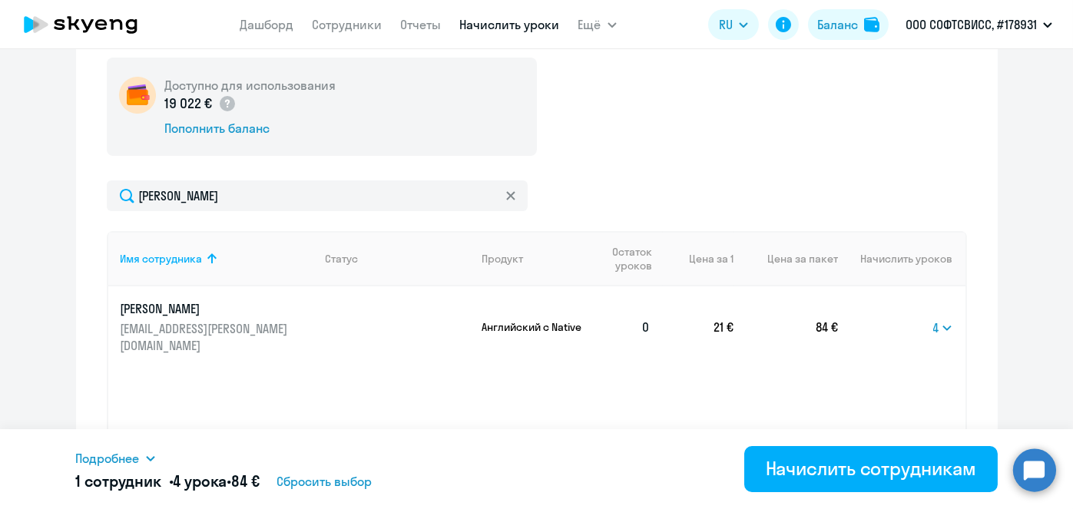
scroll to position [491, 0]
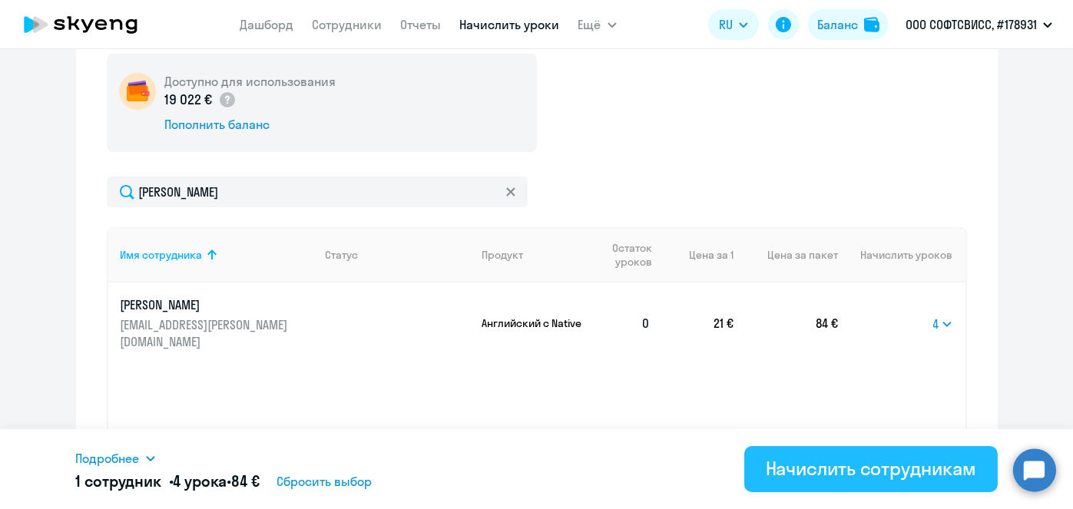
click at [843, 480] on div "Начислить сотрудникам" at bounding box center [871, 468] width 210 height 25
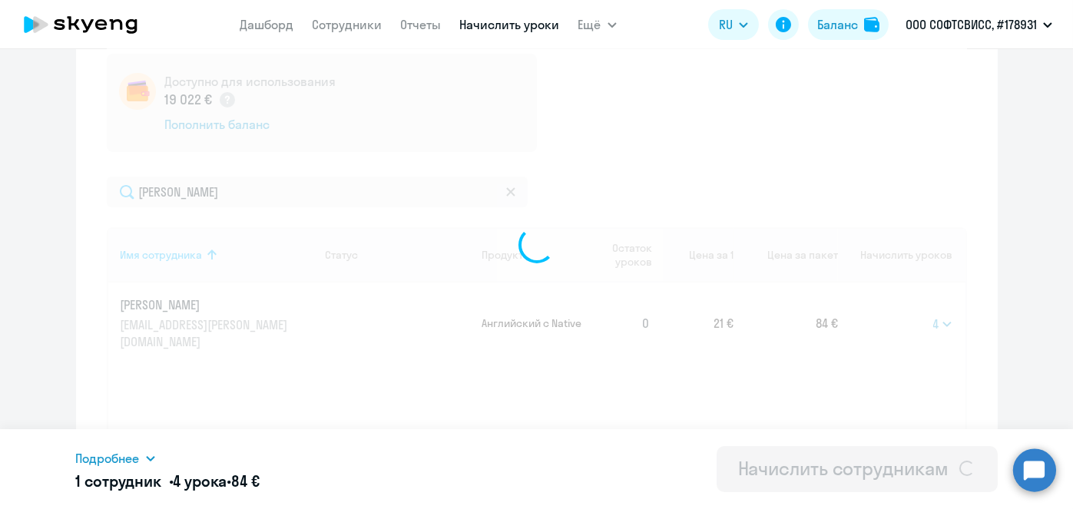
select select
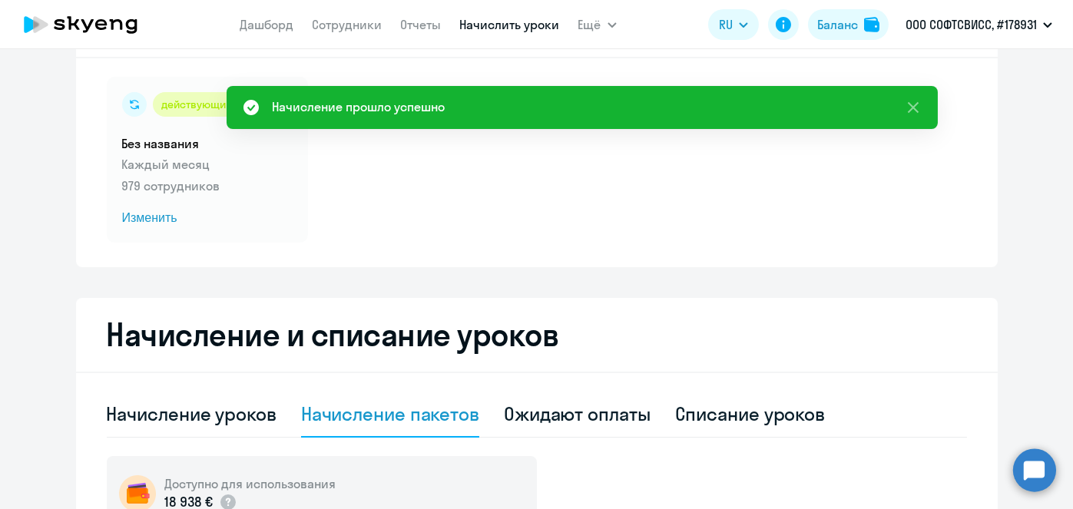
scroll to position [0, 0]
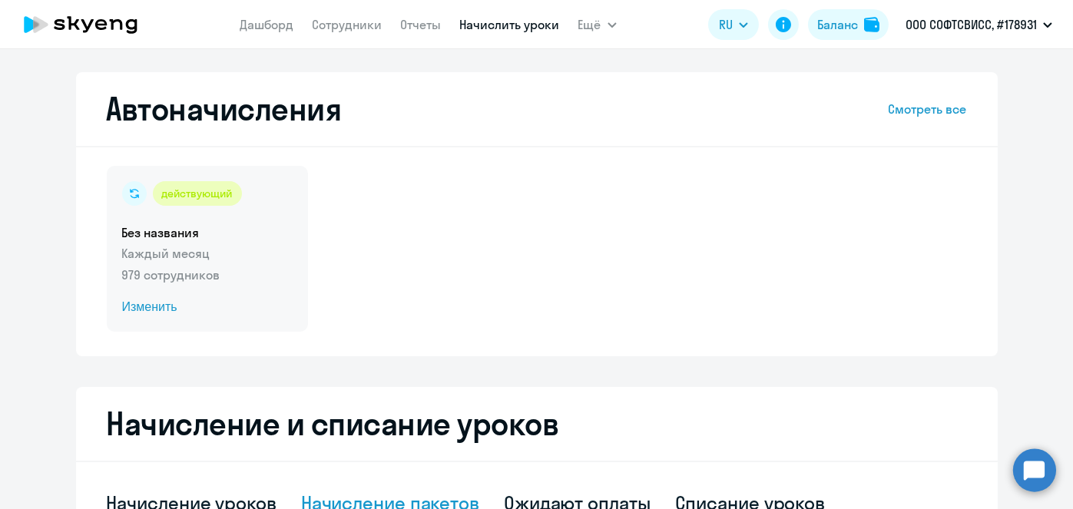
click at [155, 307] on span "Изменить" at bounding box center [207, 307] width 170 height 18
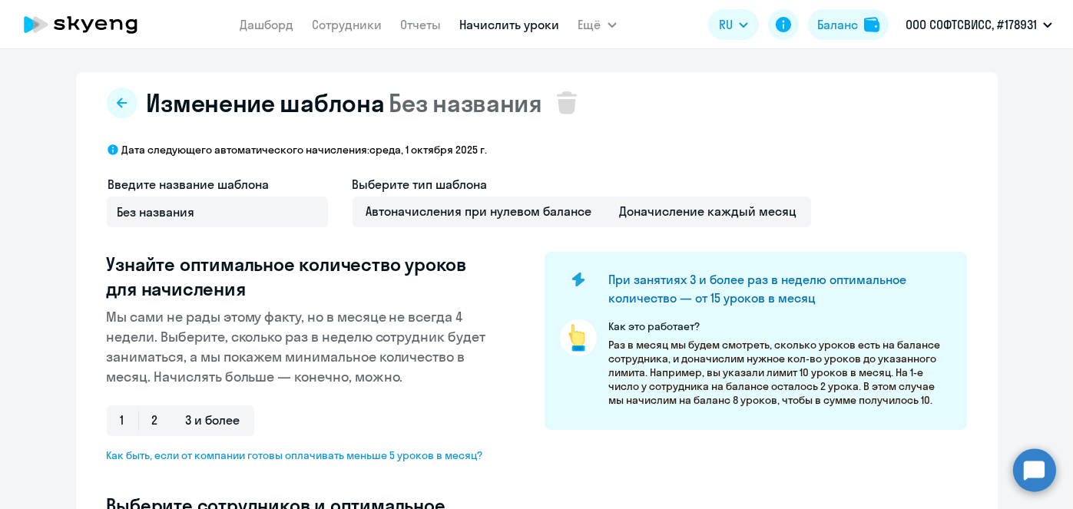
scroll to position [402, 0]
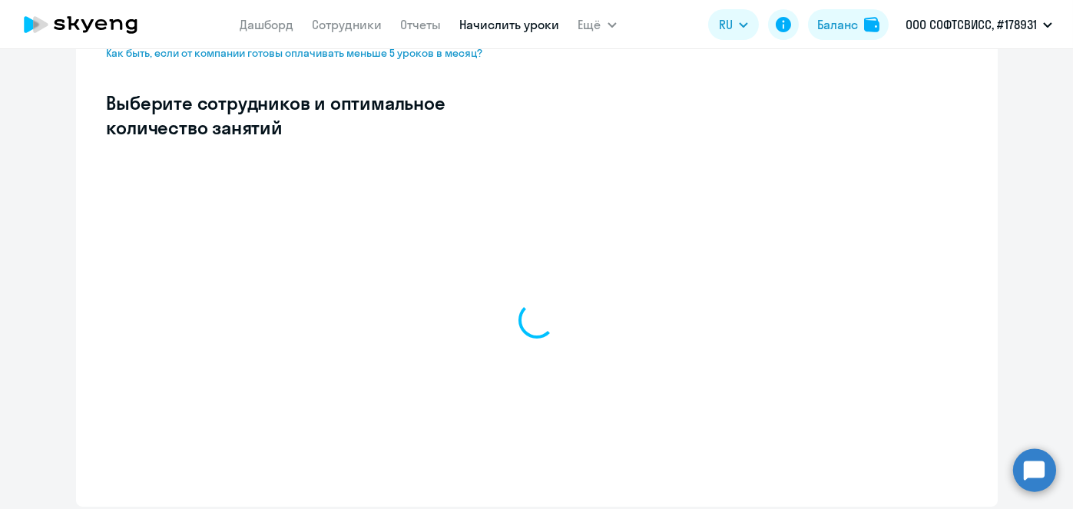
select select "10"
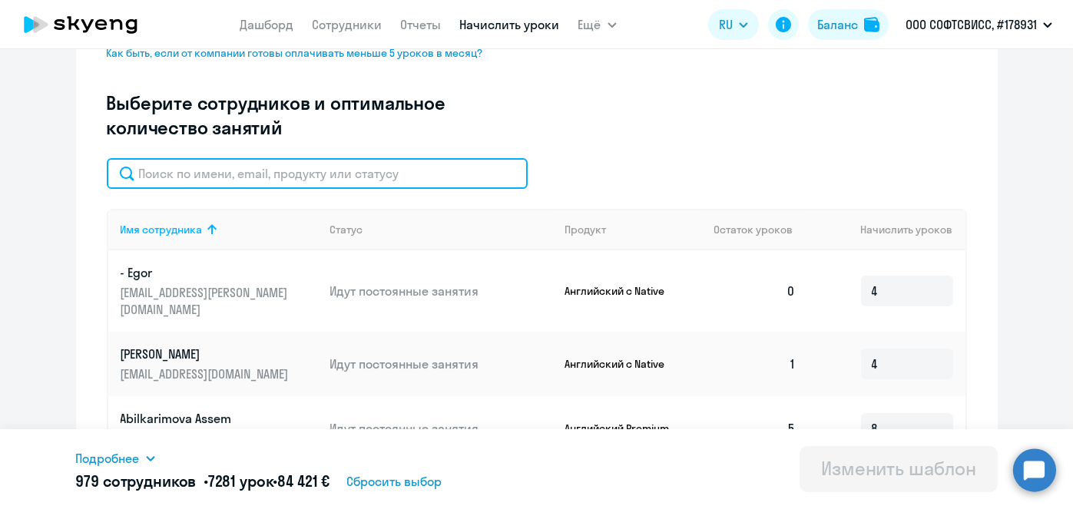
click at [323, 175] on input "text" at bounding box center [317, 173] width 421 height 31
paste input "[PERSON_NAME]"
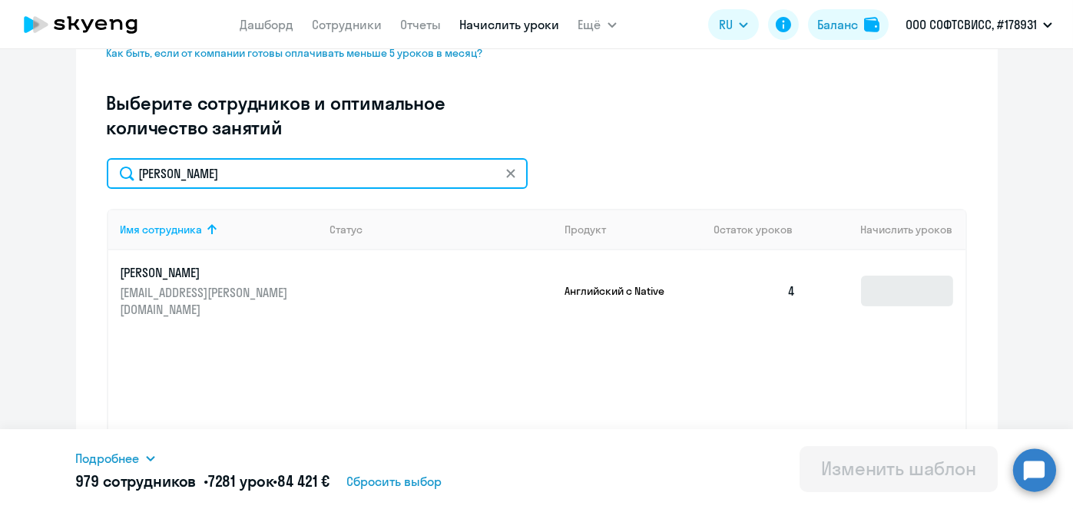
type input "[PERSON_NAME]"
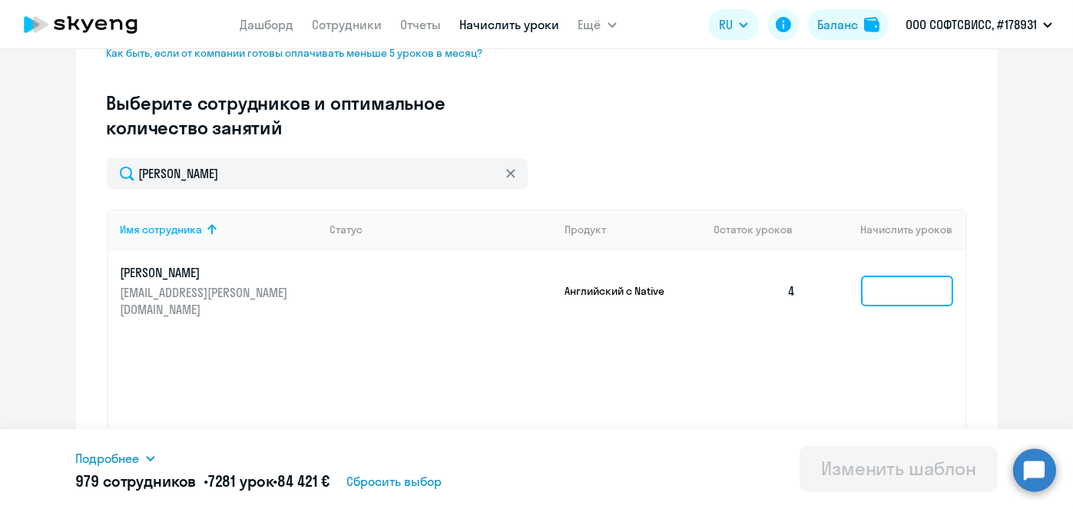
click at [911, 285] on input at bounding box center [907, 291] width 92 height 31
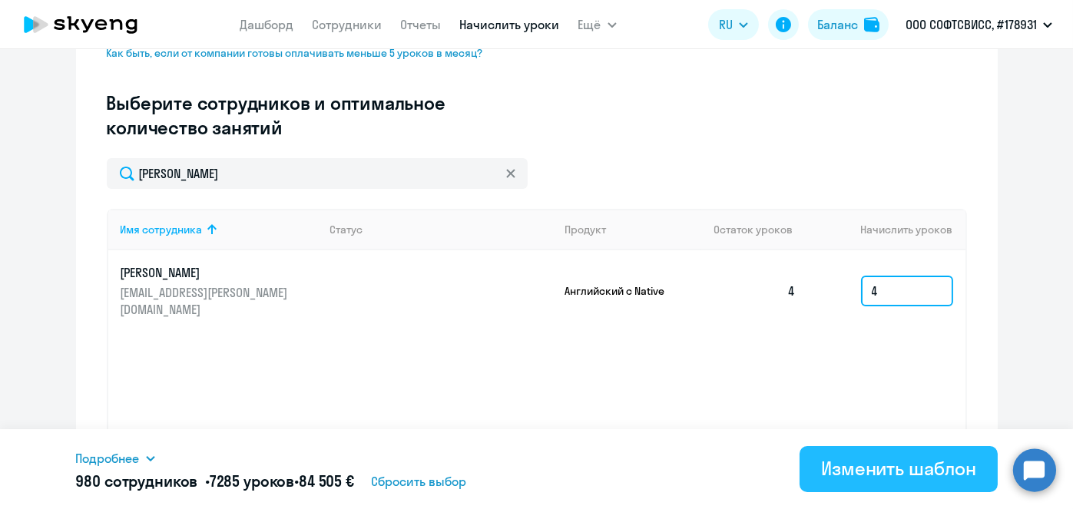
drag, startPoint x: 911, startPoint y: 285, endPoint x: 880, endPoint y: 474, distance: 191.4
click at [880, 474] on body "[PERSON_NAME] Отчеты Начислить уроки Ещё Дашборд Сотрудники Отчеты Начислить ур…" at bounding box center [536, 254] width 1073 height 509
type input "4"
click at [880, 474] on div "Изменить шаблон" at bounding box center [898, 468] width 155 height 25
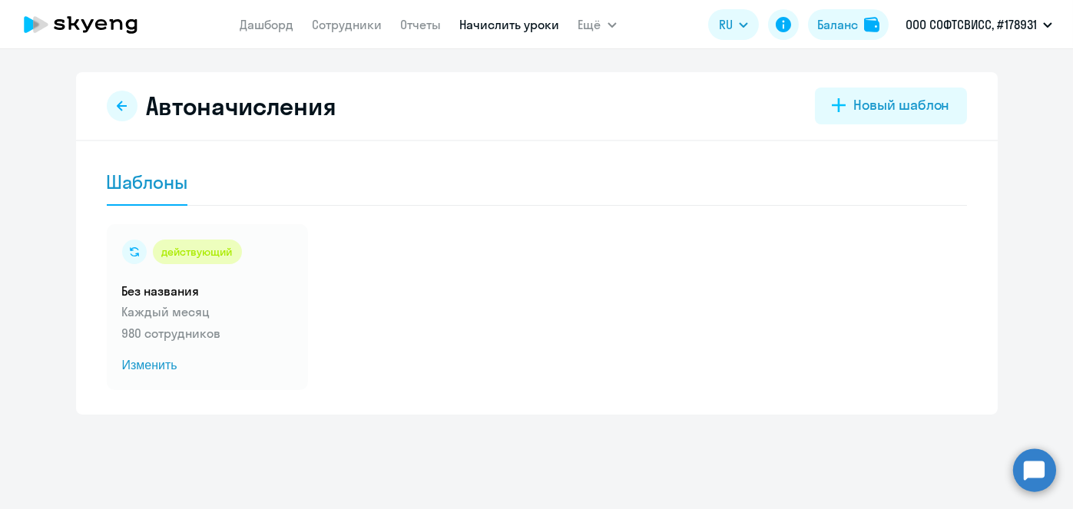
click at [484, 27] on link "Начислить уроки" at bounding box center [510, 24] width 100 height 15
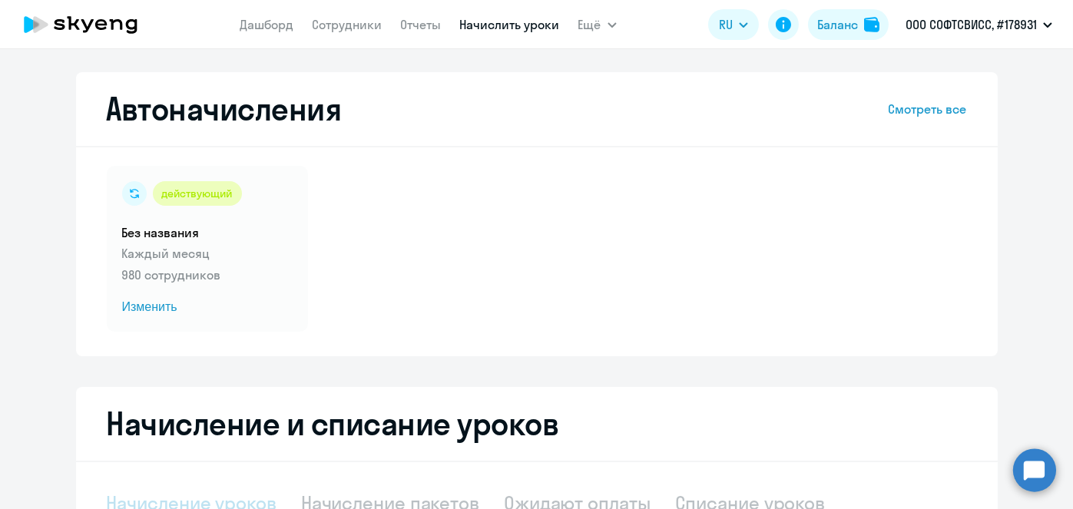
select select "10"
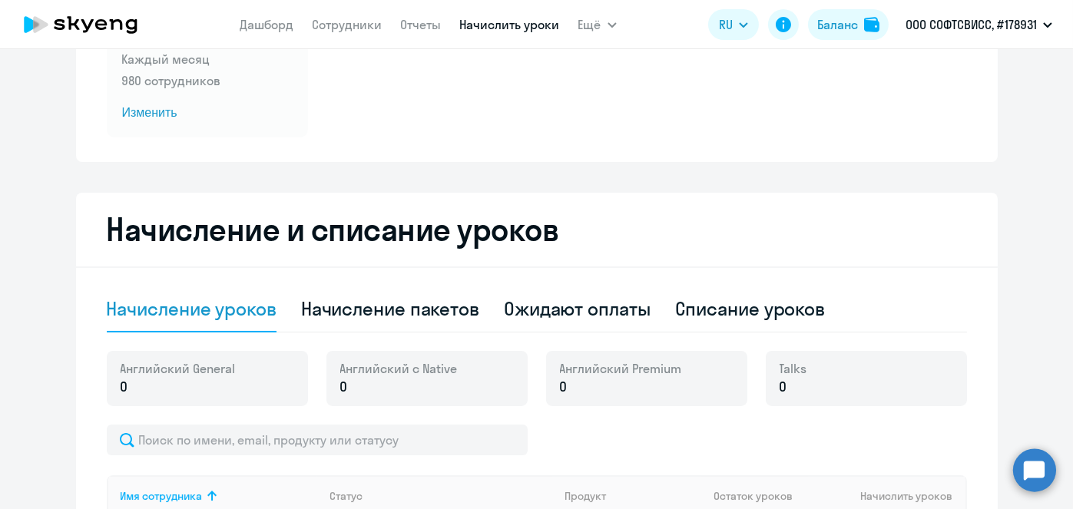
scroll to position [206, 0]
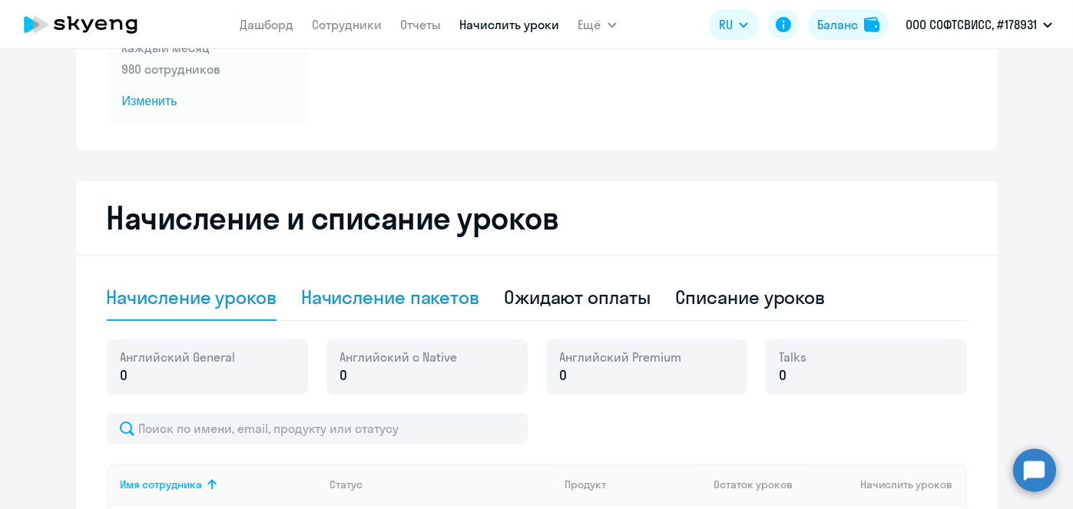
click at [430, 296] on div "Начисление пакетов" at bounding box center [390, 297] width 178 height 25
select select "10"
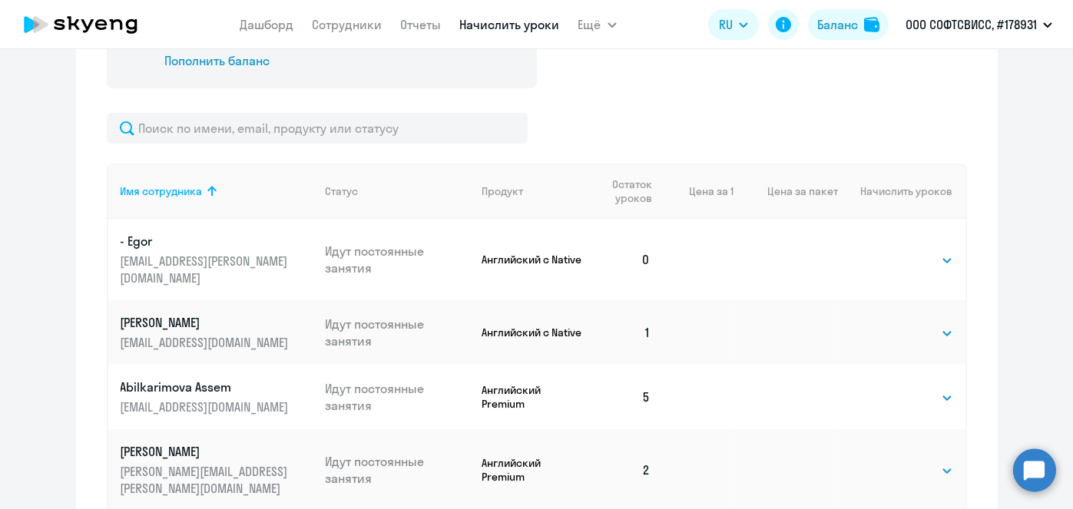
scroll to position [544, 0]
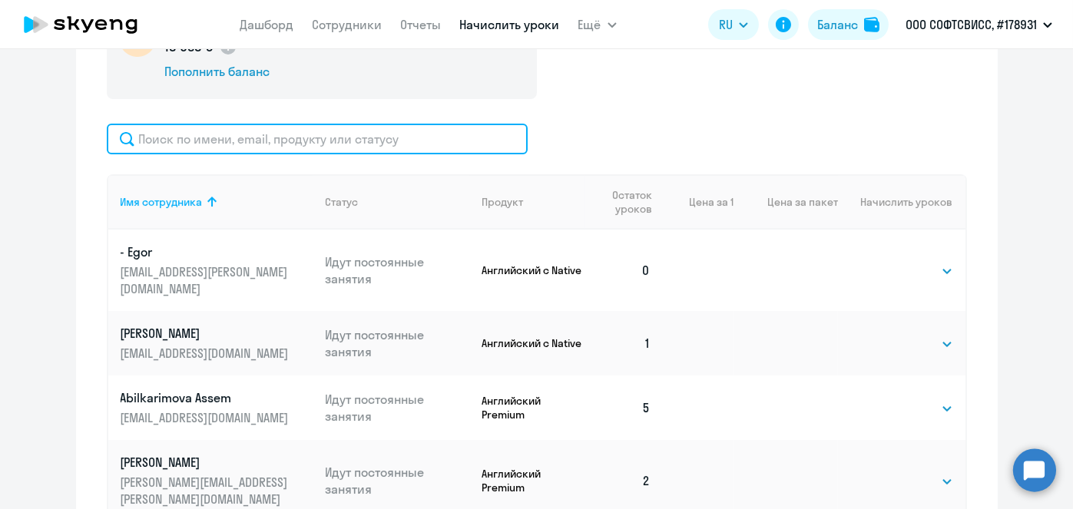
click at [444, 139] on input "text" at bounding box center [317, 139] width 421 height 31
paste input "[PERSON_NAME]"
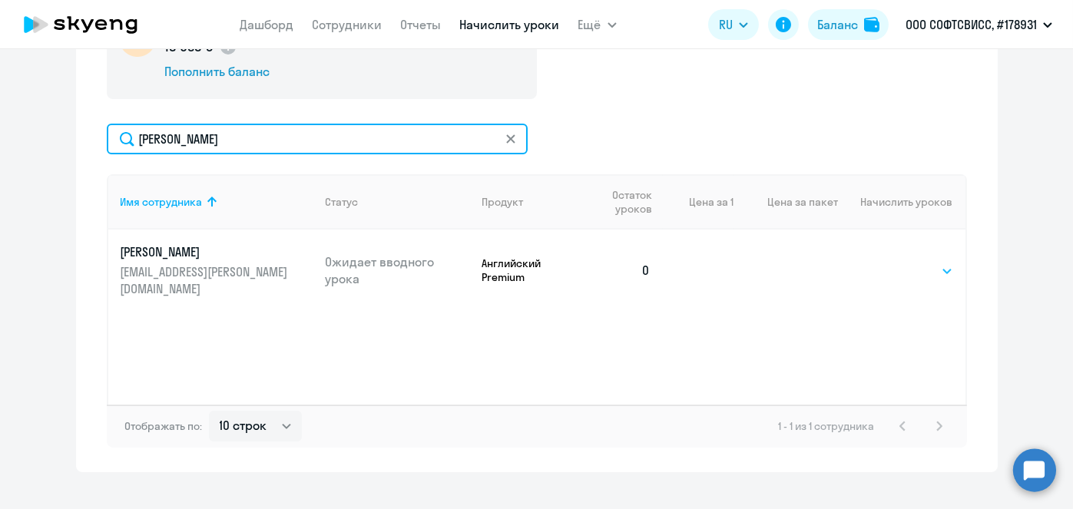
type input "[PERSON_NAME]"
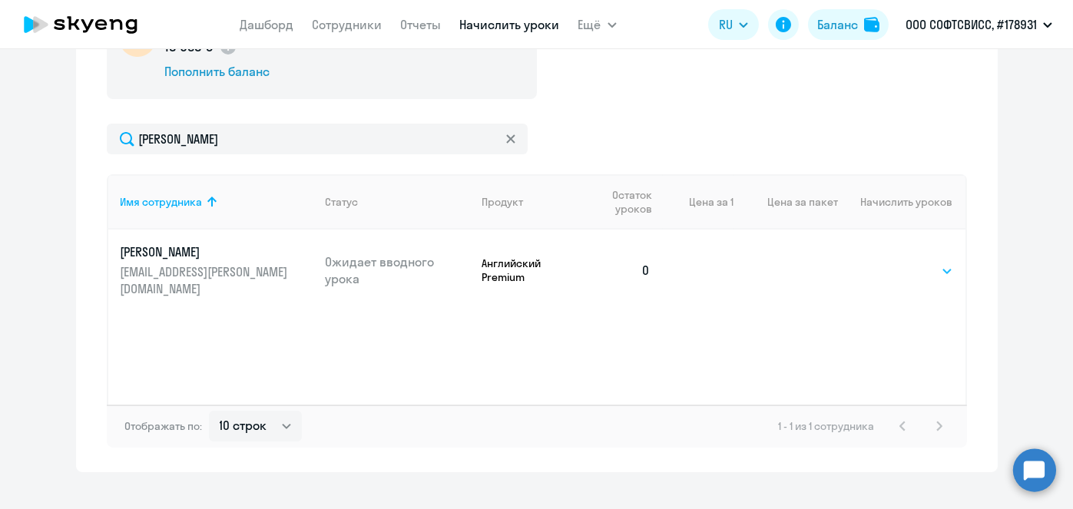
click at [904, 262] on select "Выбрать 8 16 32 64" at bounding box center [921, 271] width 63 height 18
select select "8"
click at [890, 262] on select "Выбрать 8 16 32 64" at bounding box center [921, 271] width 63 height 18
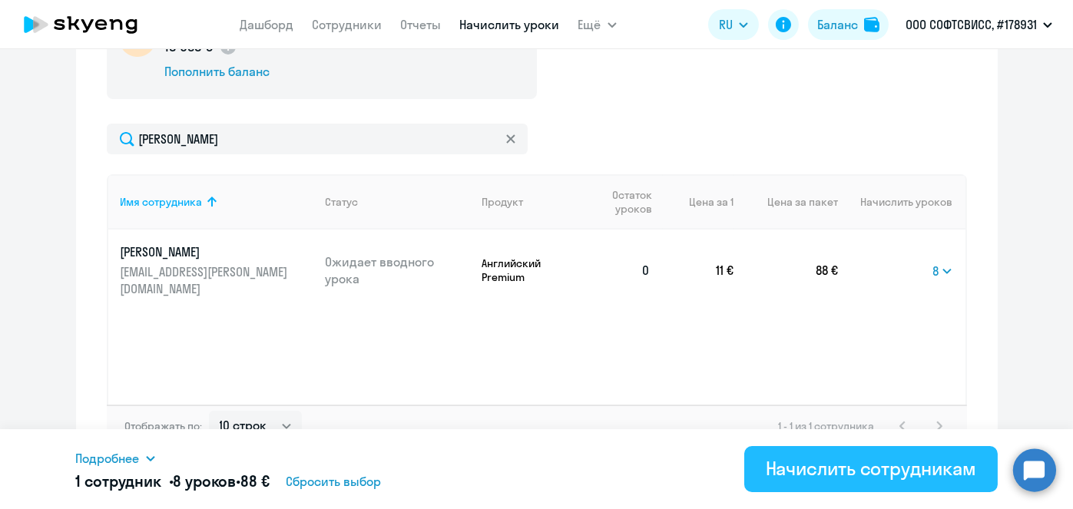
click at [831, 471] on div "Начислить сотрудникам" at bounding box center [871, 468] width 210 height 25
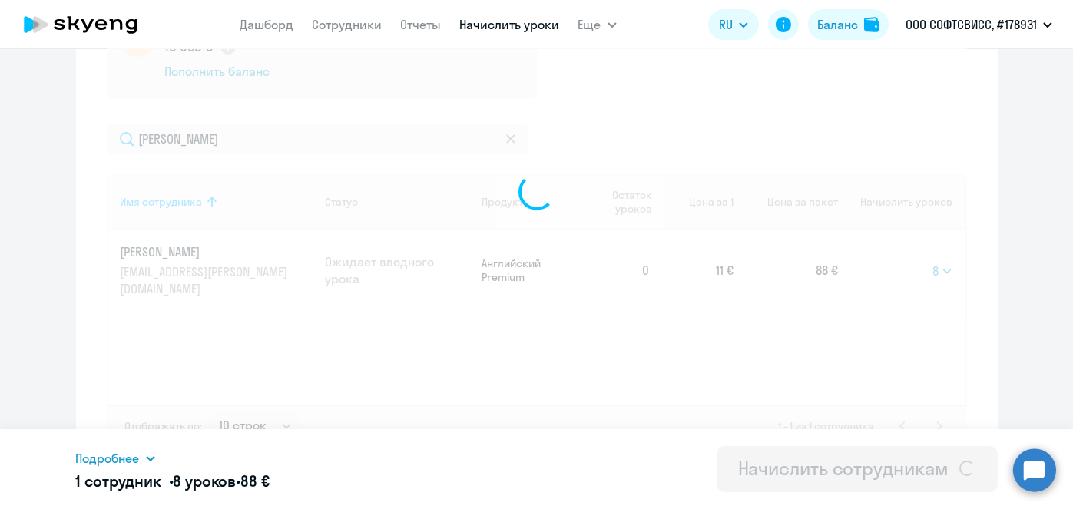
select select
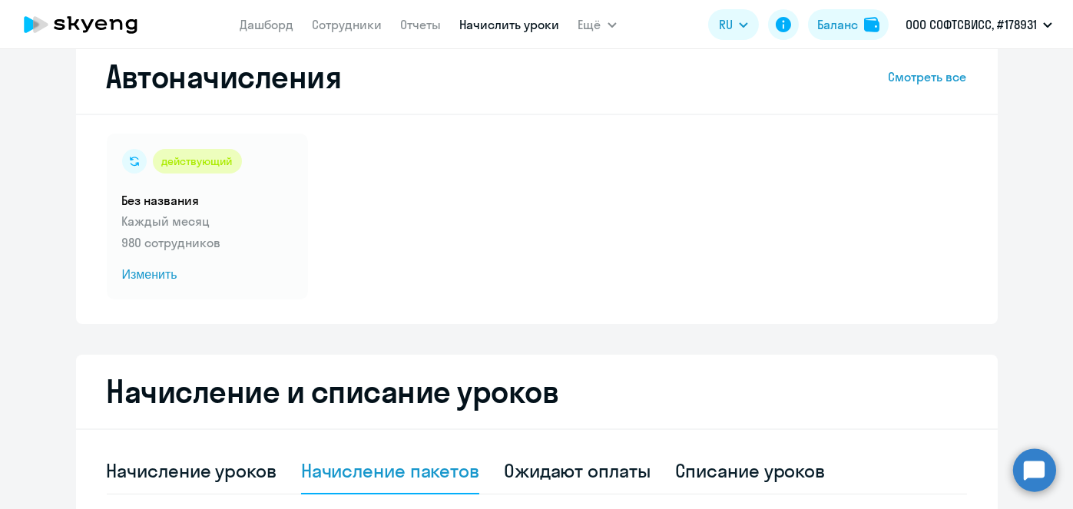
scroll to position [28, 0]
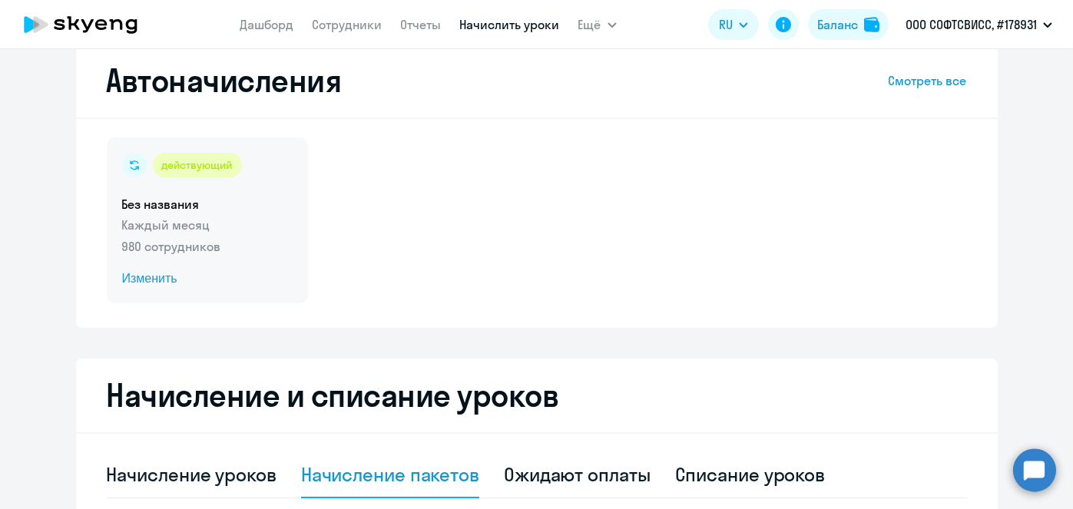
click at [145, 280] on span "Изменить" at bounding box center [207, 279] width 170 height 18
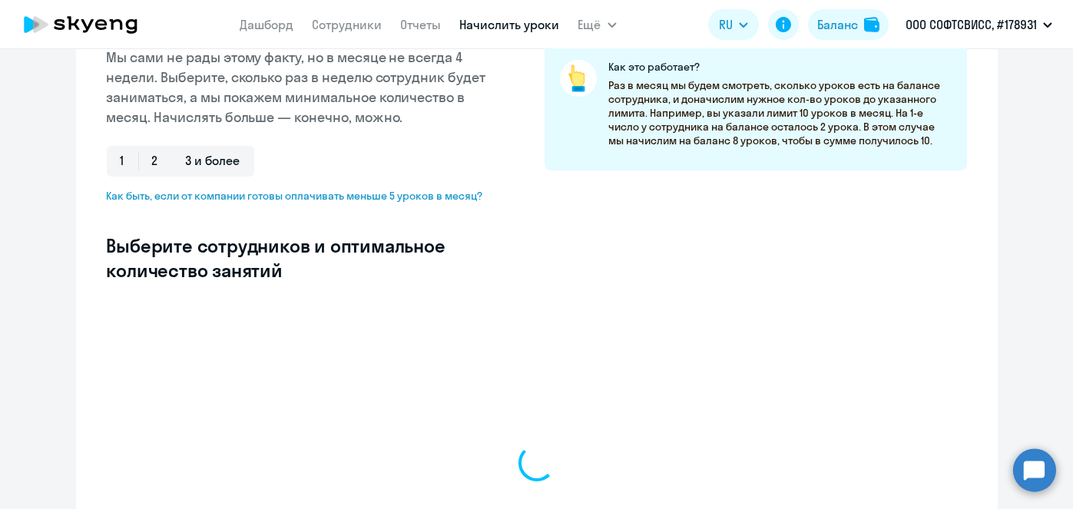
scroll to position [273, 0]
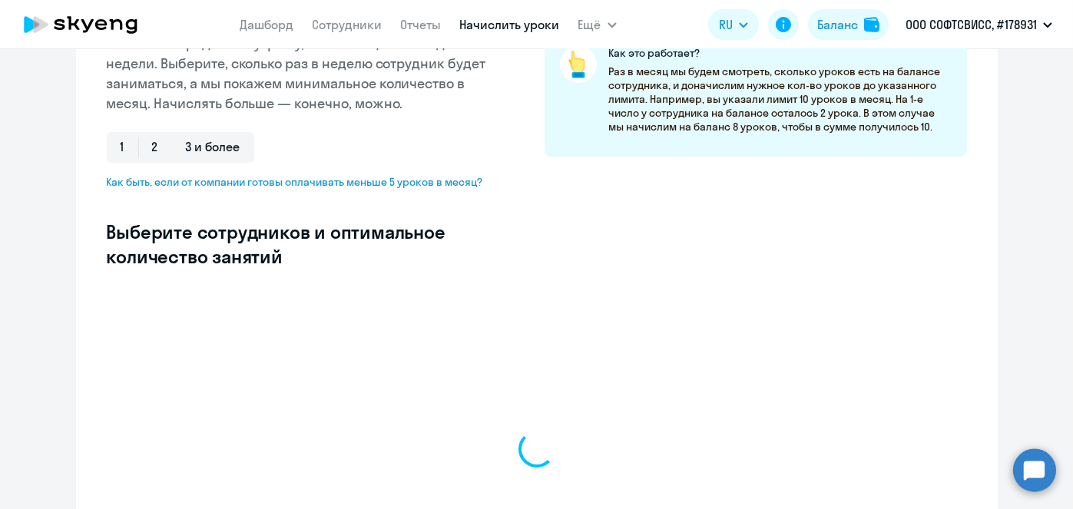
select select "10"
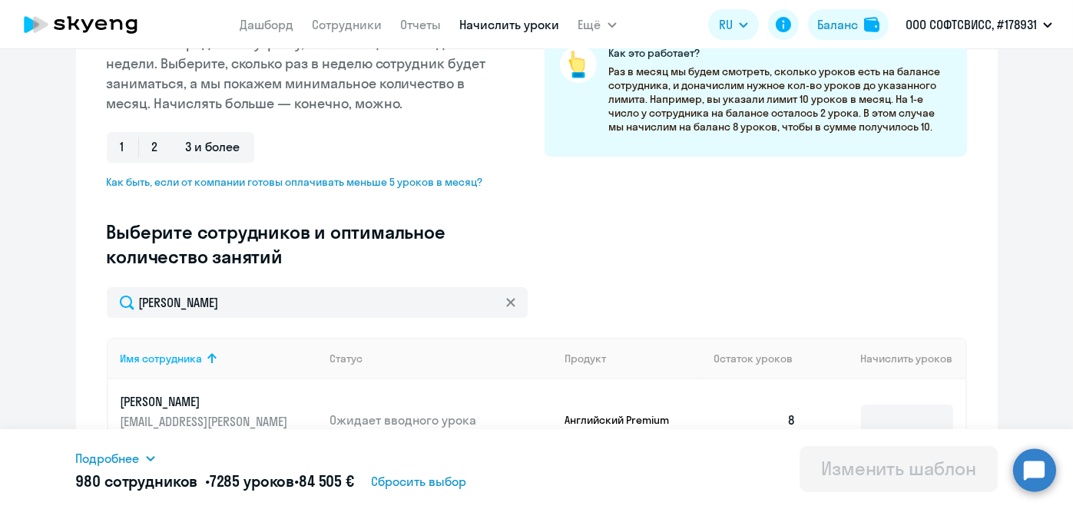
type input "[PERSON_NAME]"
click at [883, 414] on input at bounding box center [907, 420] width 92 height 31
click at [883, 408] on input at bounding box center [907, 420] width 92 height 31
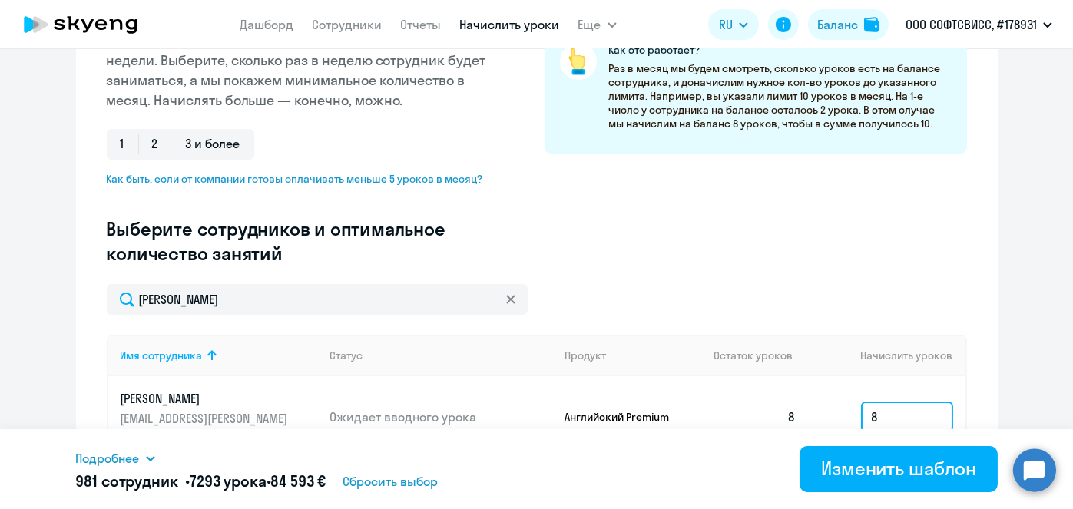
scroll to position [322, 0]
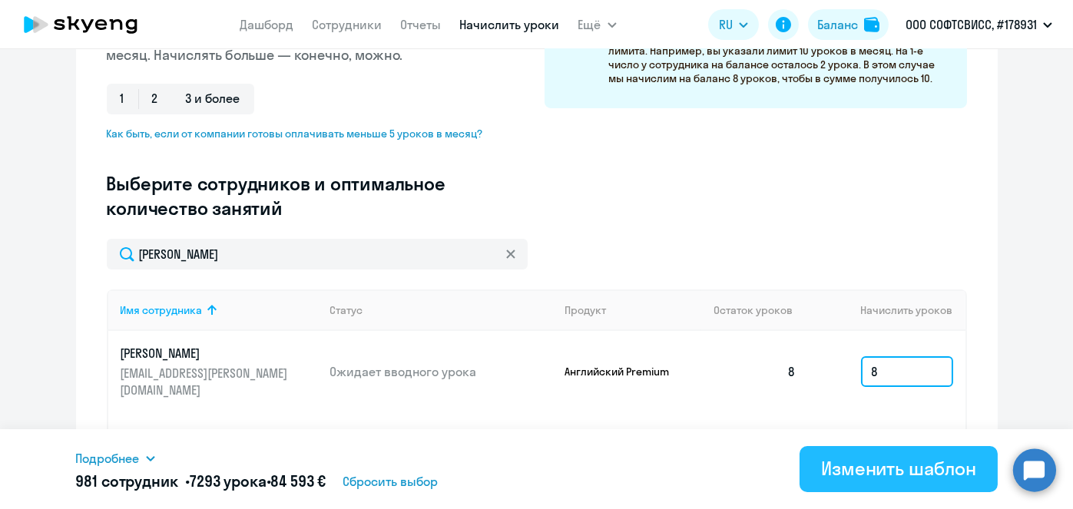
type input "8"
click at [876, 473] on div "Изменить шаблон" at bounding box center [898, 468] width 155 height 25
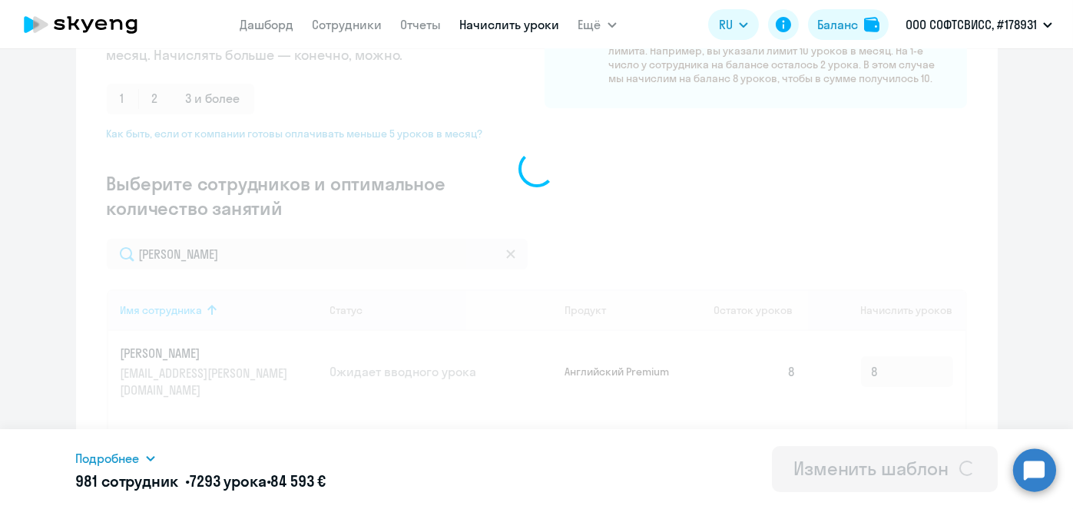
click at [876, 473] on div "Изменение шаблона Без названия Дата следующего автоматического начисления: сред…" at bounding box center [536, 279] width 1073 height 460
